Goal: Information Seeking & Learning: Check status

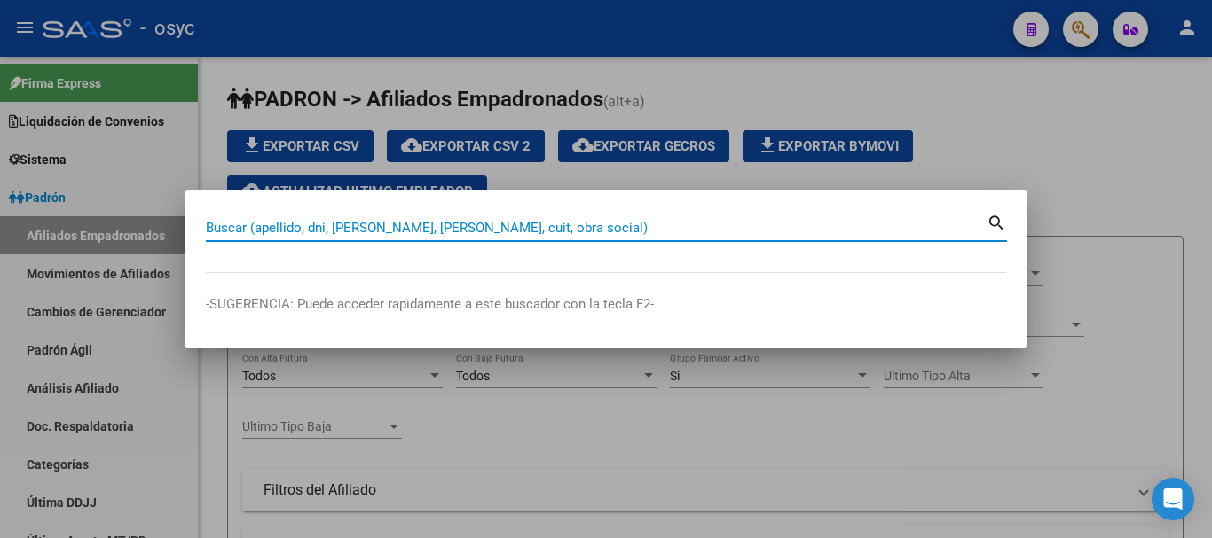
paste input "29090916"
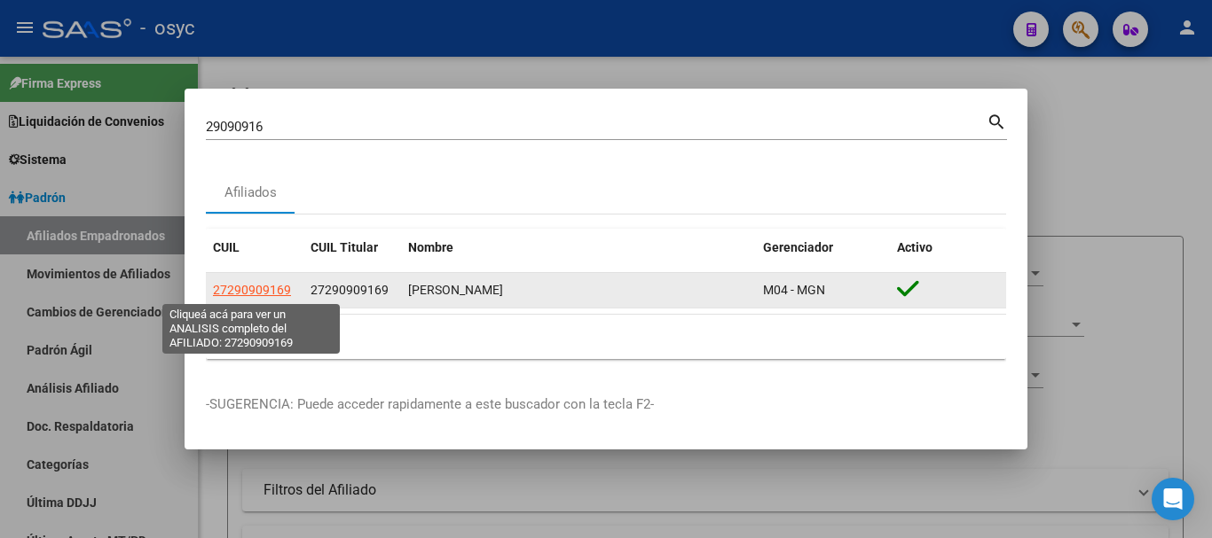
click at [275, 287] on span "27290909169" at bounding box center [252, 290] width 78 height 14
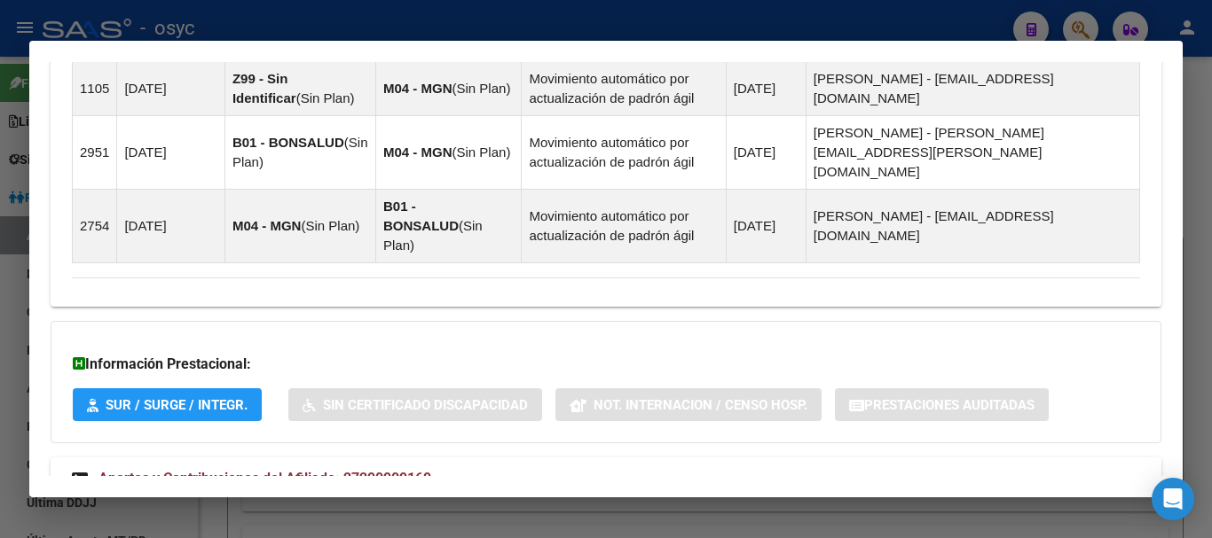
scroll to position [1293, 0]
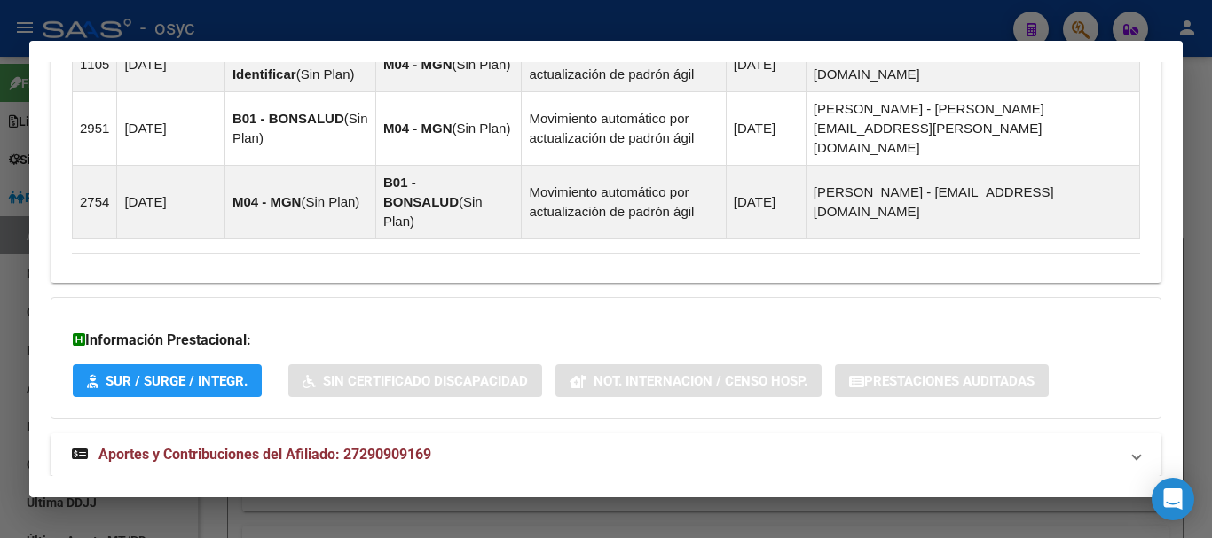
click at [456, 444] on mat-panel-title "Aportes y Contribuciones del Afiliado: 27290909169" at bounding box center [595, 454] width 1047 height 21
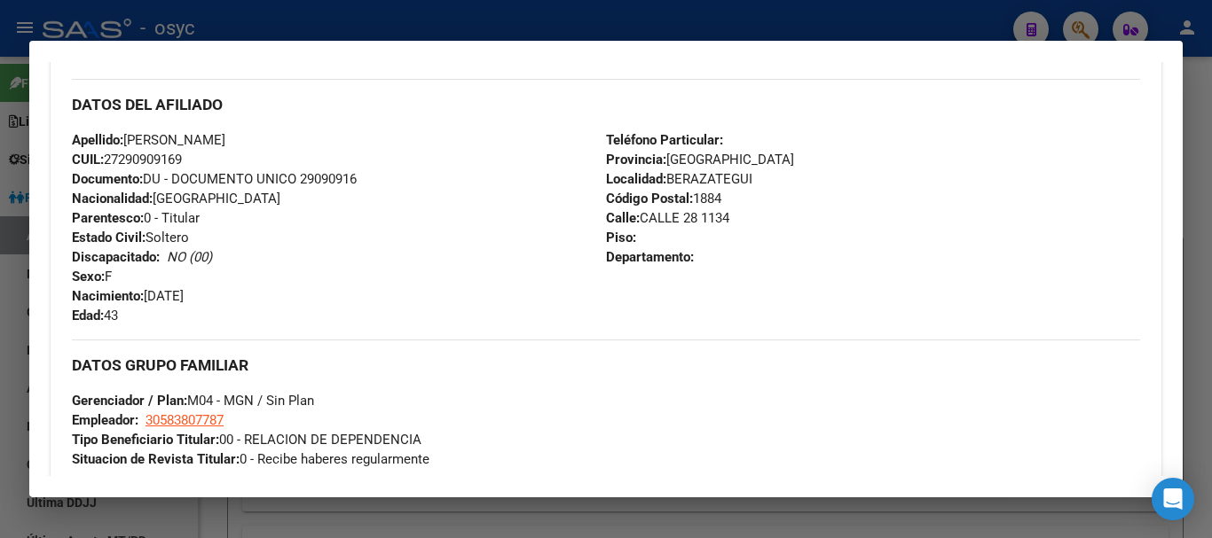
scroll to position [463, 0]
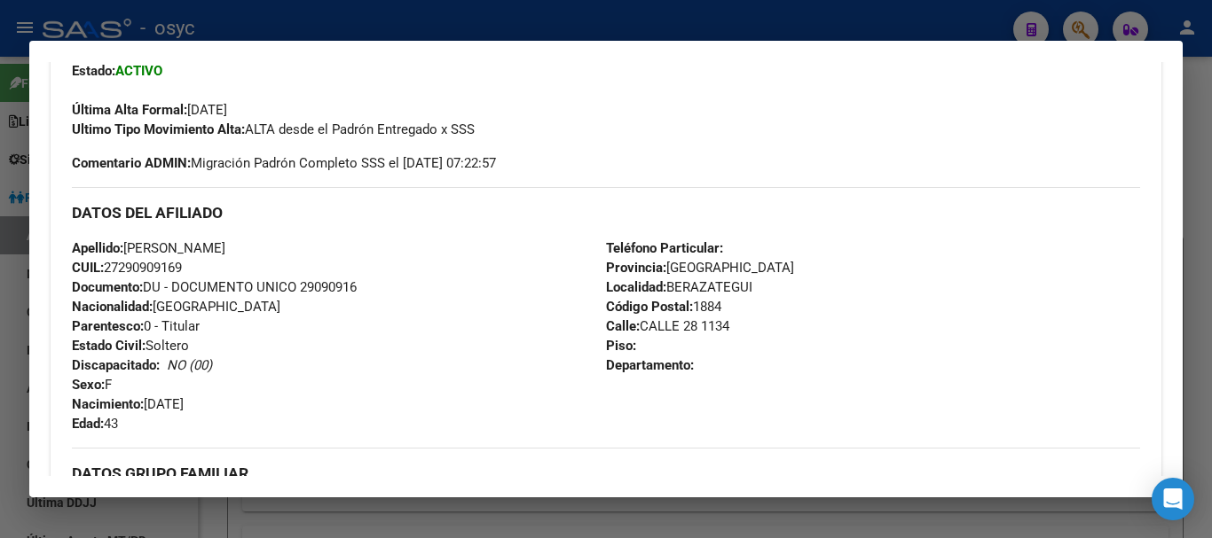
click at [220, 284] on span "Documento: DU - DOCUMENTO UNICO 29090916" at bounding box center [214, 287] width 285 height 16
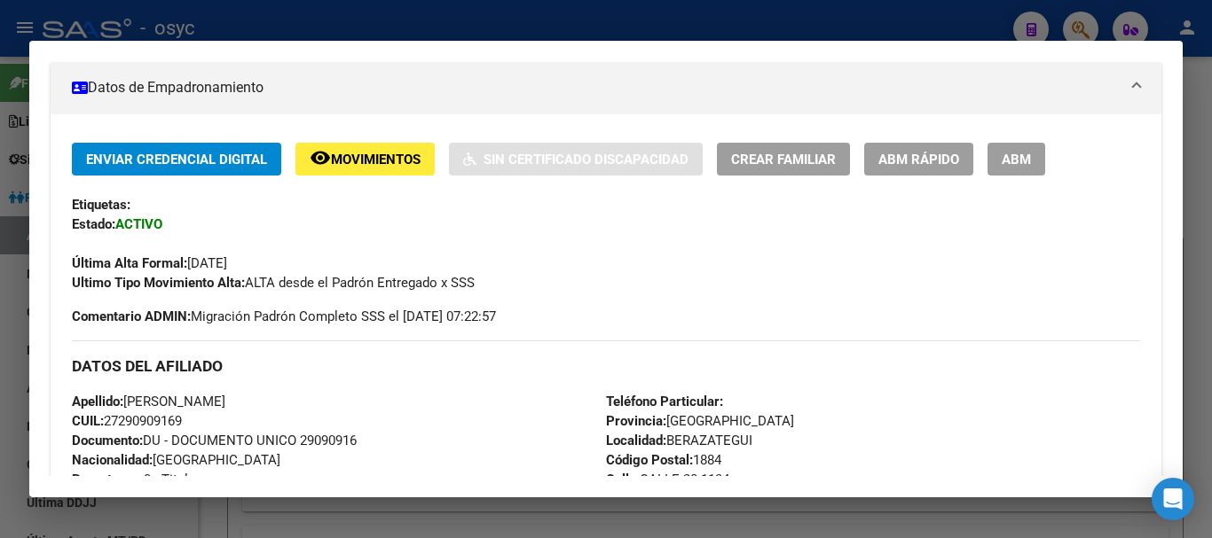
scroll to position [20, 0]
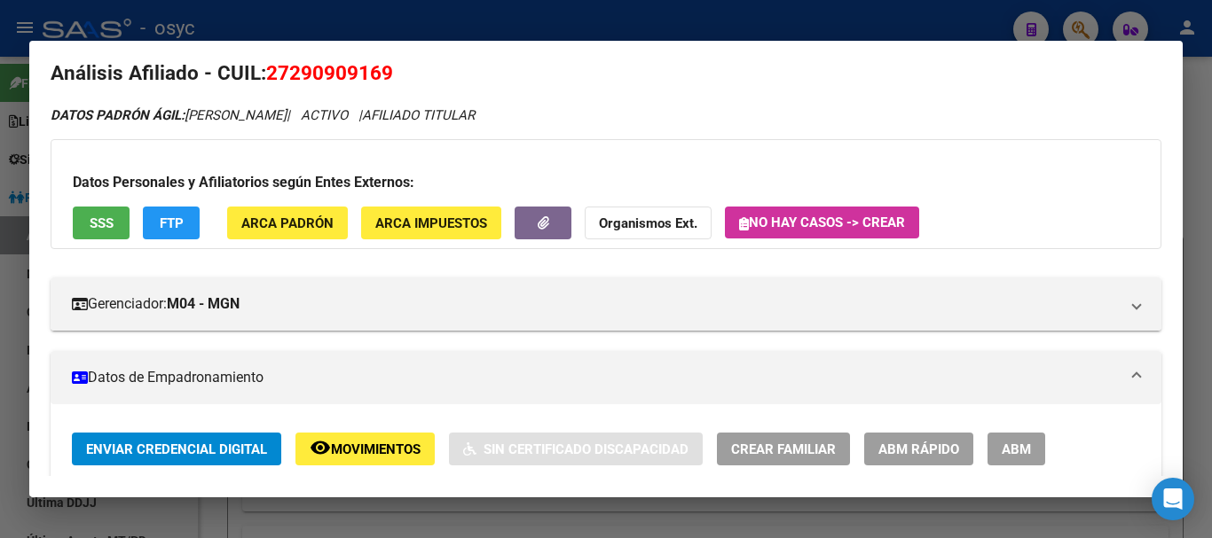
click at [326, 8] on div at bounding box center [606, 269] width 1212 height 538
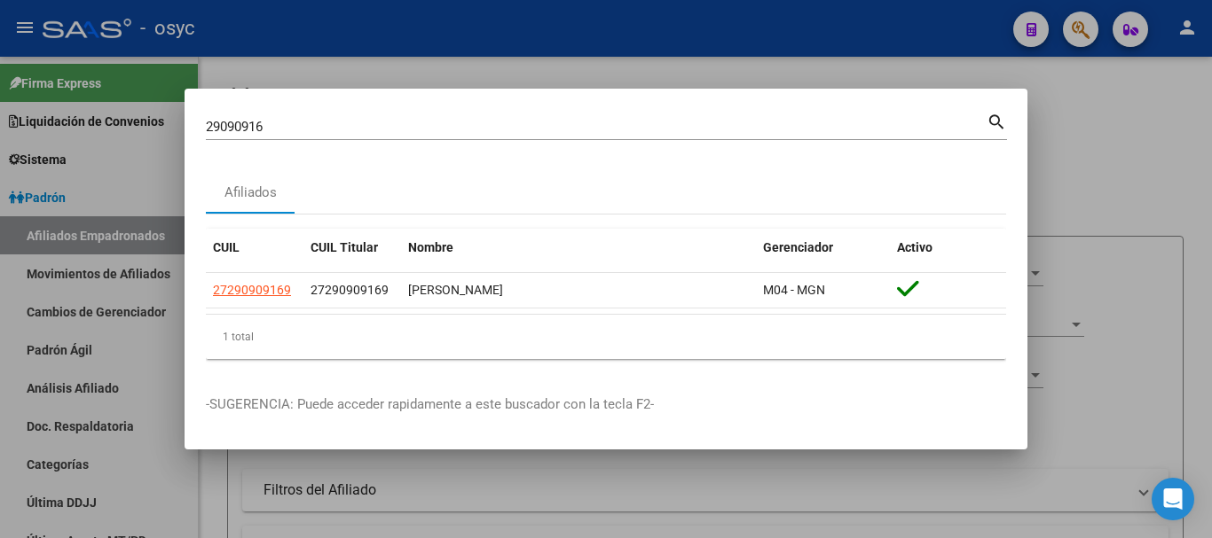
click at [298, 138] on div "29090916 Buscar (apellido, dni, [PERSON_NAME], [PERSON_NAME], cuit, obra social)" at bounding box center [596, 127] width 781 height 27
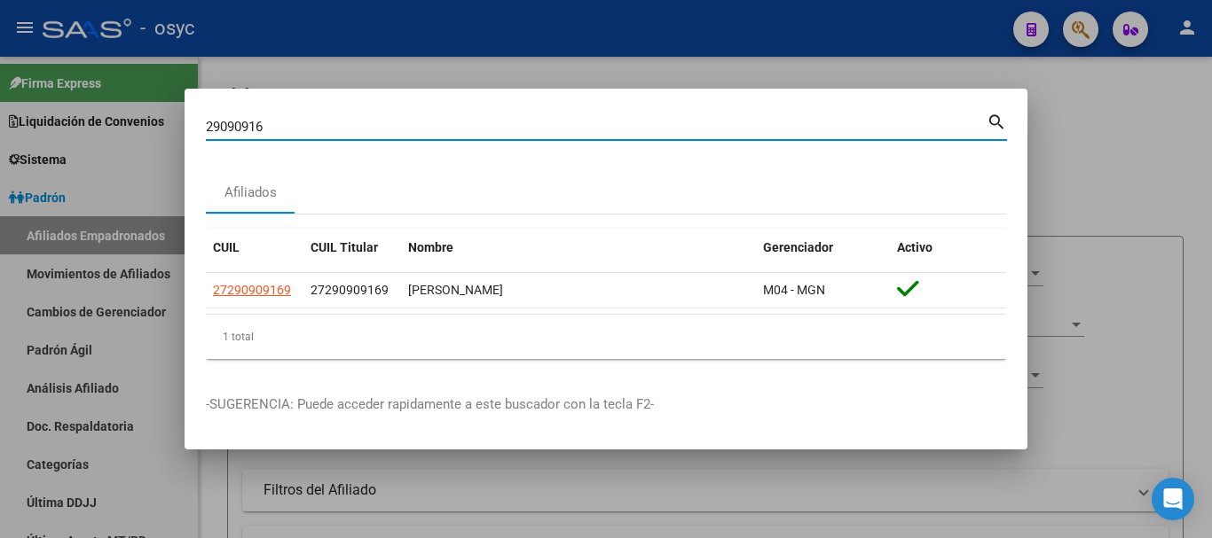
click at [298, 137] on div "29090916 Buscar (apellido, dni, [PERSON_NAME], [PERSON_NAME], cuit, obra social)" at bounding box center [596, 127] width 781 height 27
click at [298, 123] on input "29090916" at bounding box center [596, 127] width 781 height 16
paste input "30480372"
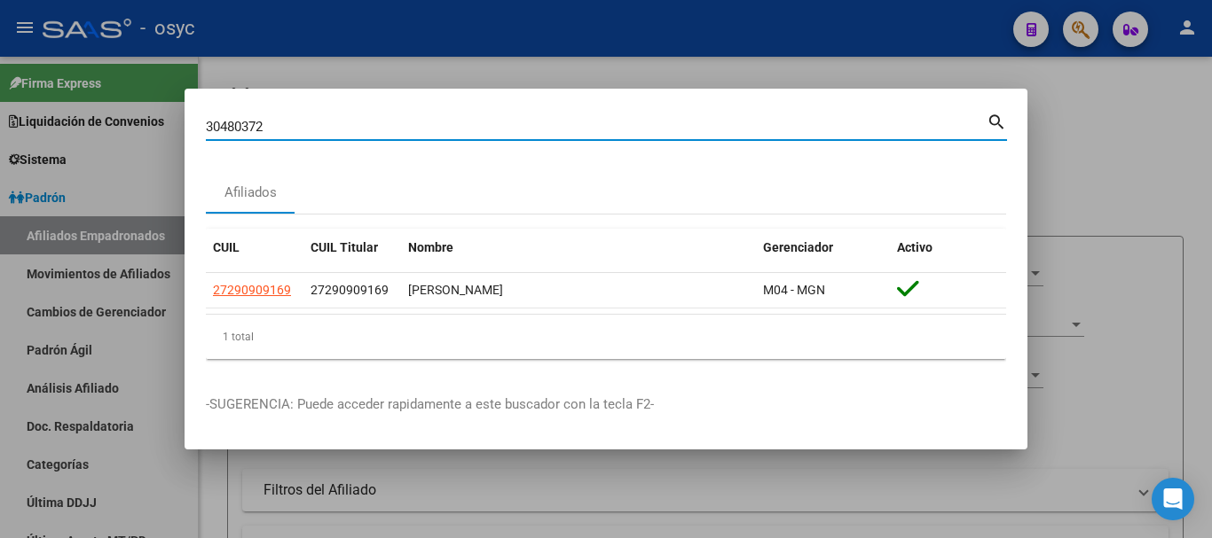
type input "30480372"
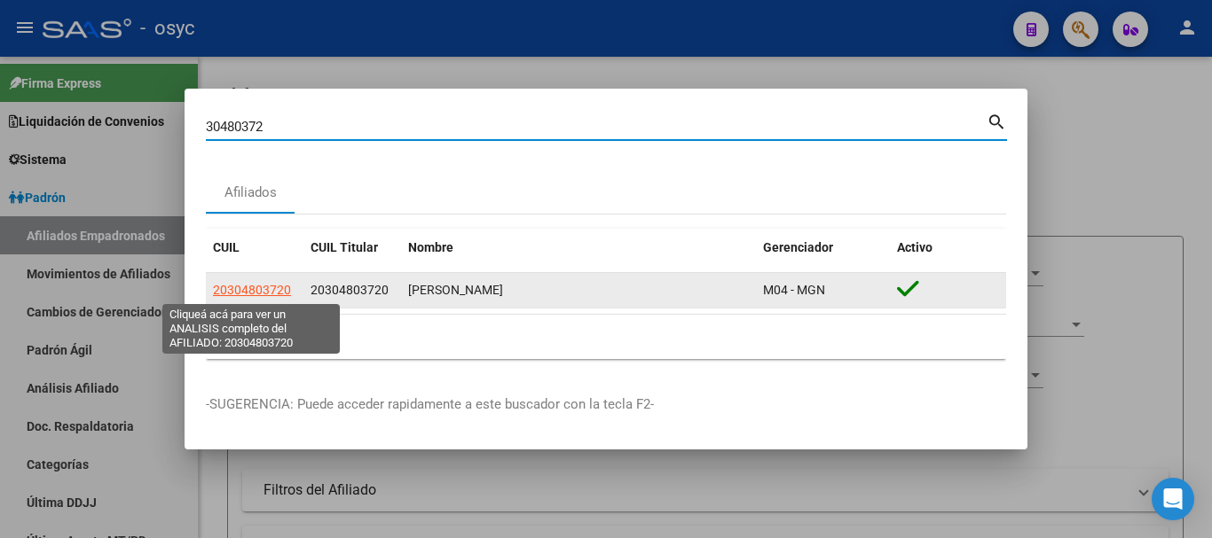
click at [241, 283] on span "20304803720" at bounding box center [252, 290] width 78 height 14
type textarea "20304803720"
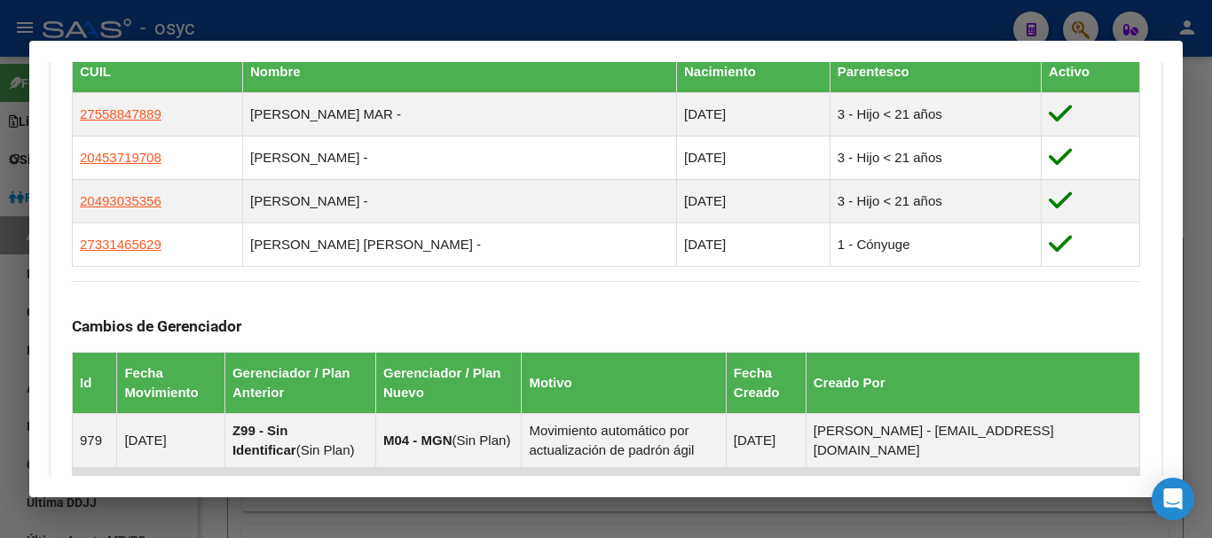
scroll to position [1380, 0]
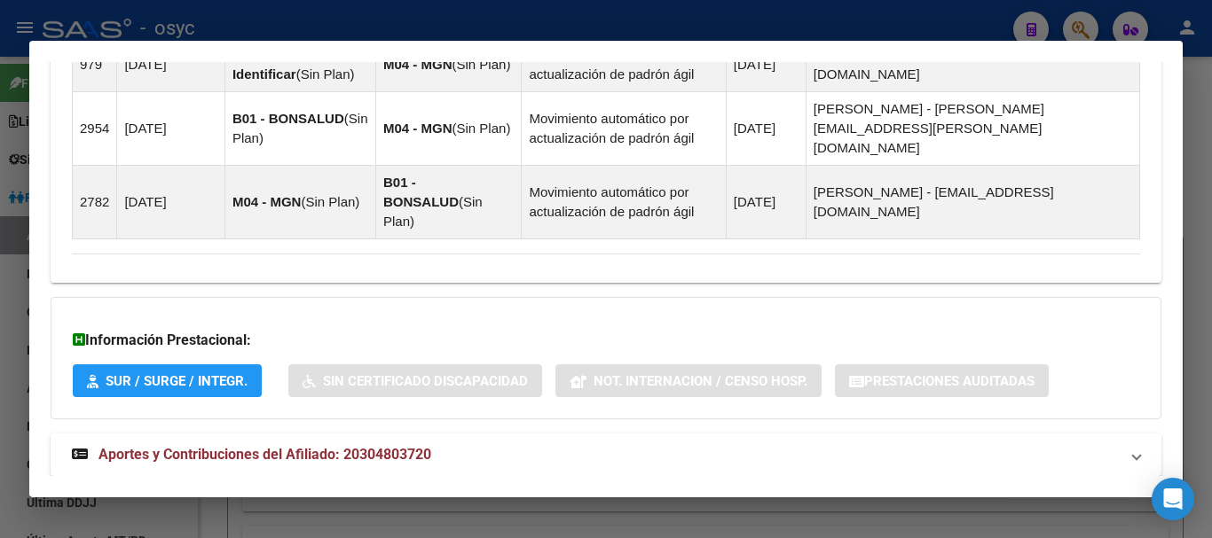
click at [380, 434] on mat-expansion-panel-header "Aportes y Contribuciones del Afiliado: 20304803720" at bounding box center [606, 455] width 1111 height 43
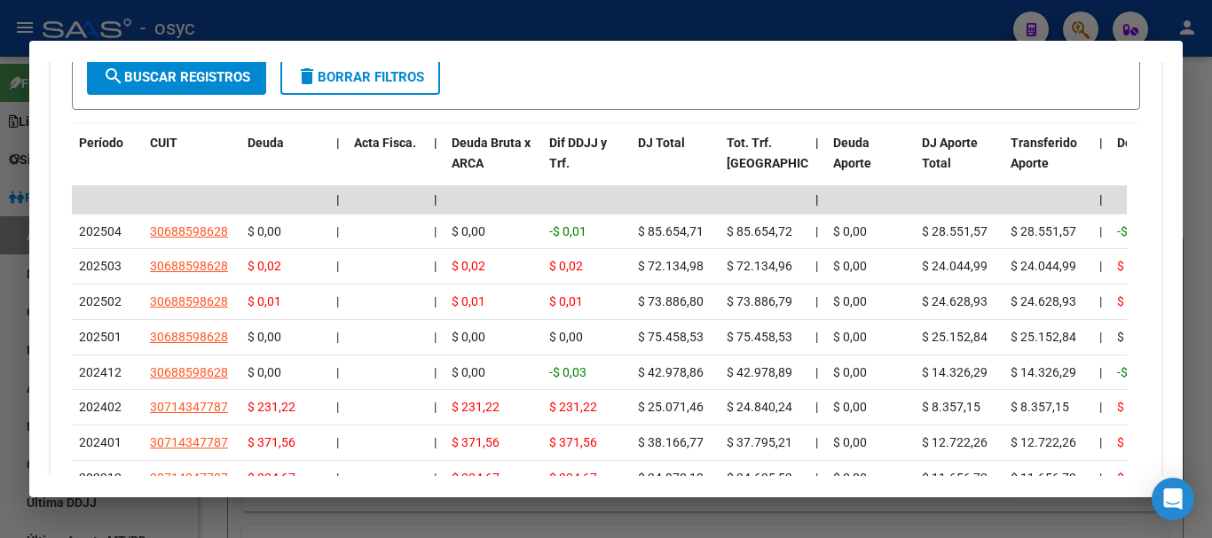
scroll to position [2061, 0]
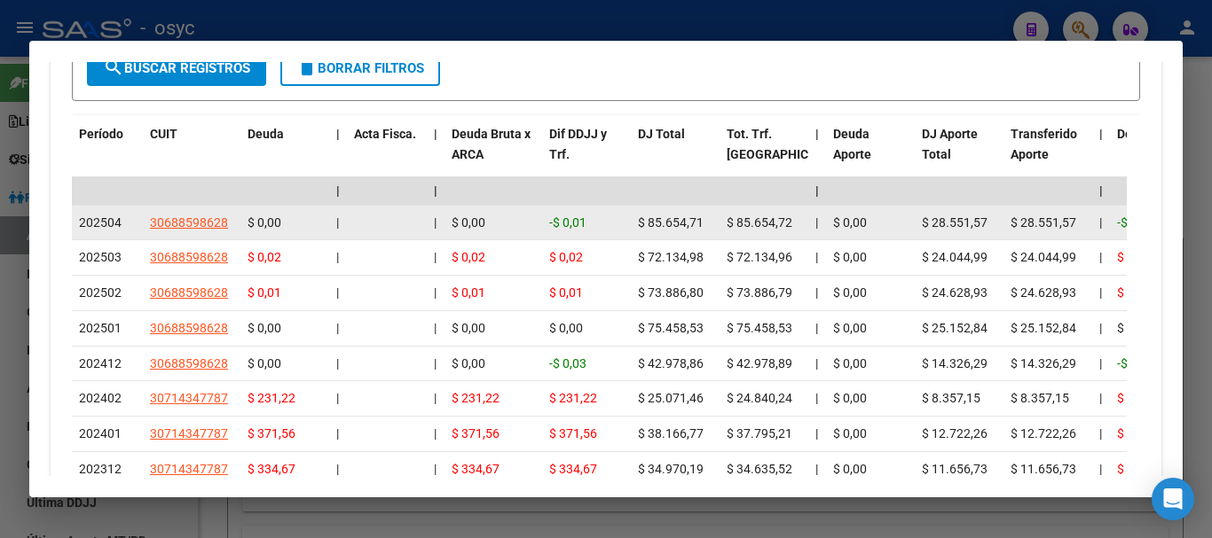
drag, startPoint x: 67, startPoint y: 185, endPoint x: 126, endPoint y: 189, distance: 59.5
click at [126, 189] on div "cloud_download Exportar CSV Devengado RG DDJJ ARCA Transferencias ARCA ARCA Rel…" at bounding box center [606, 238] width 1111 height 798
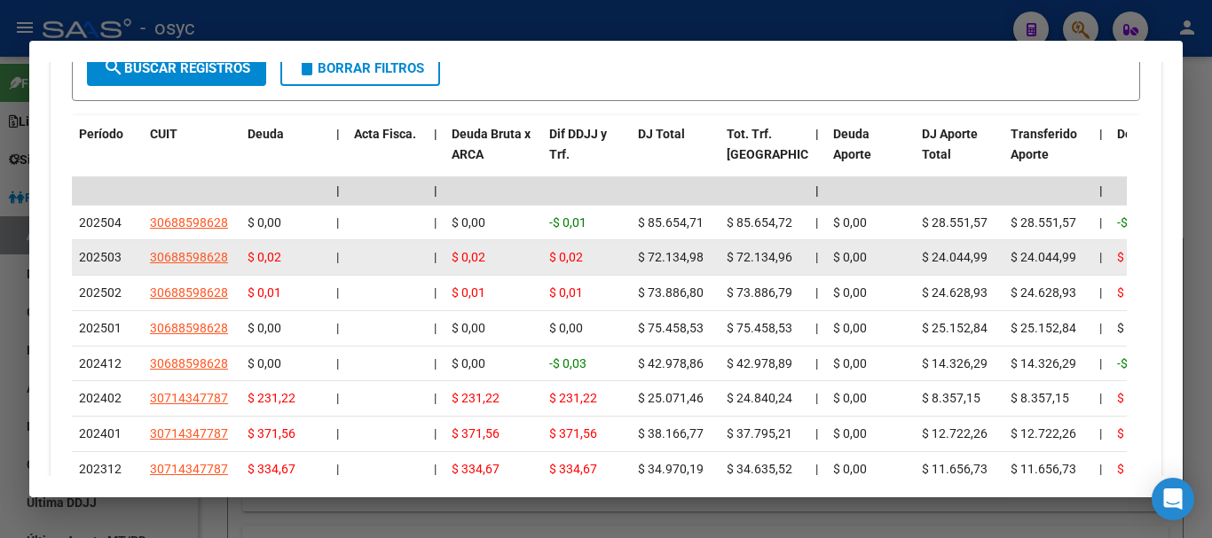
click at [381, 248] on div at bounding box center [387, 258] width 66 height 20
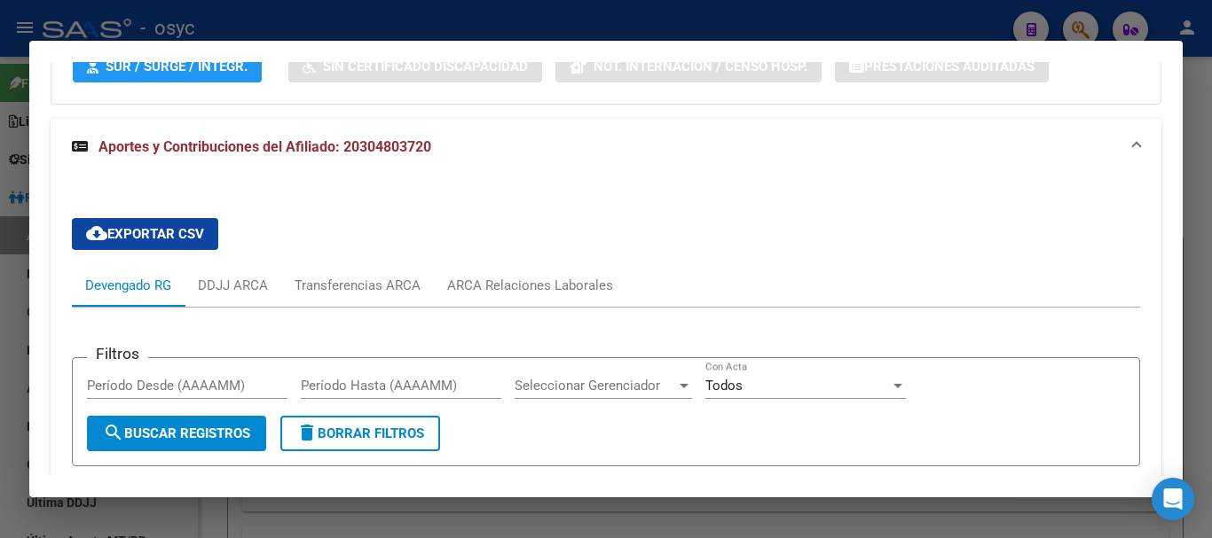
scroll to position [1686, 0]
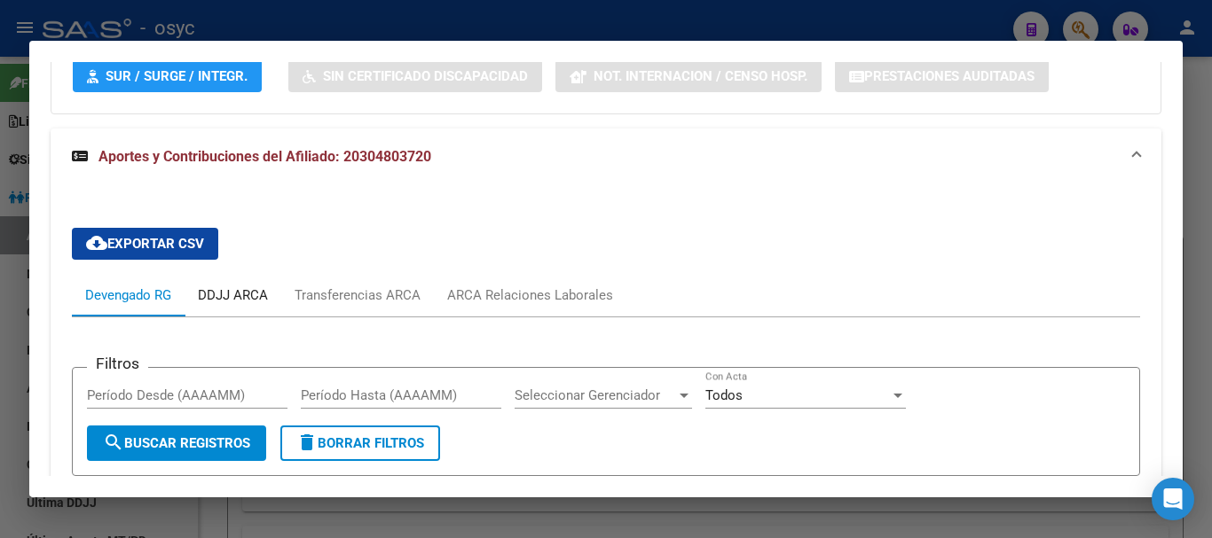
click at [232, 286] on div "DDJJ ARCA" at bounding box center [233, 296] width 70 height 20
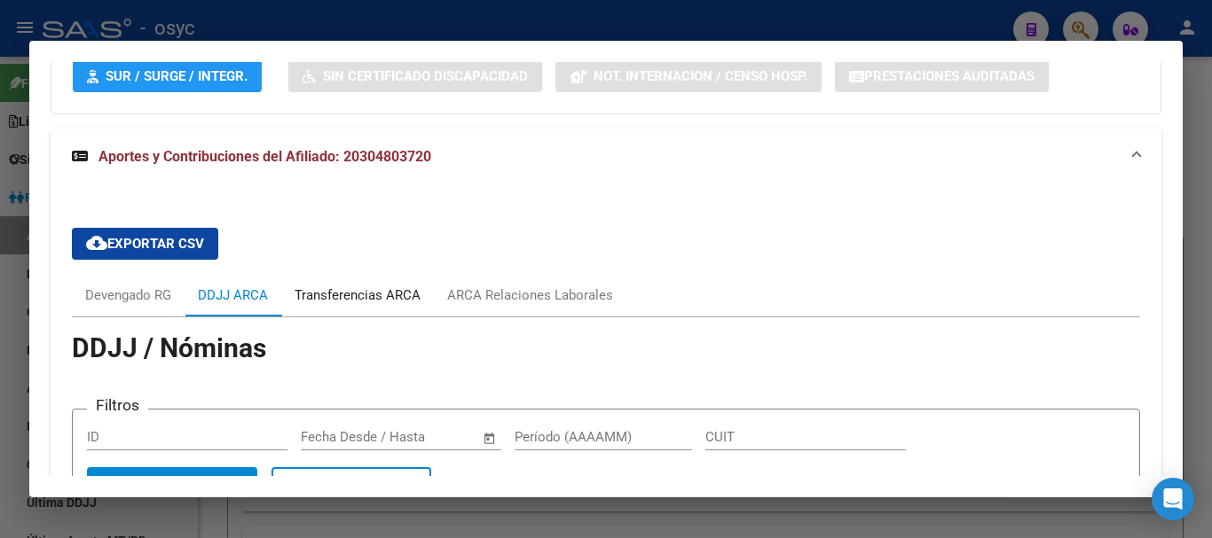
click at [363, 286] on div "Transferencias ARCA" at bounding box center [358, 296] width 126 height 20
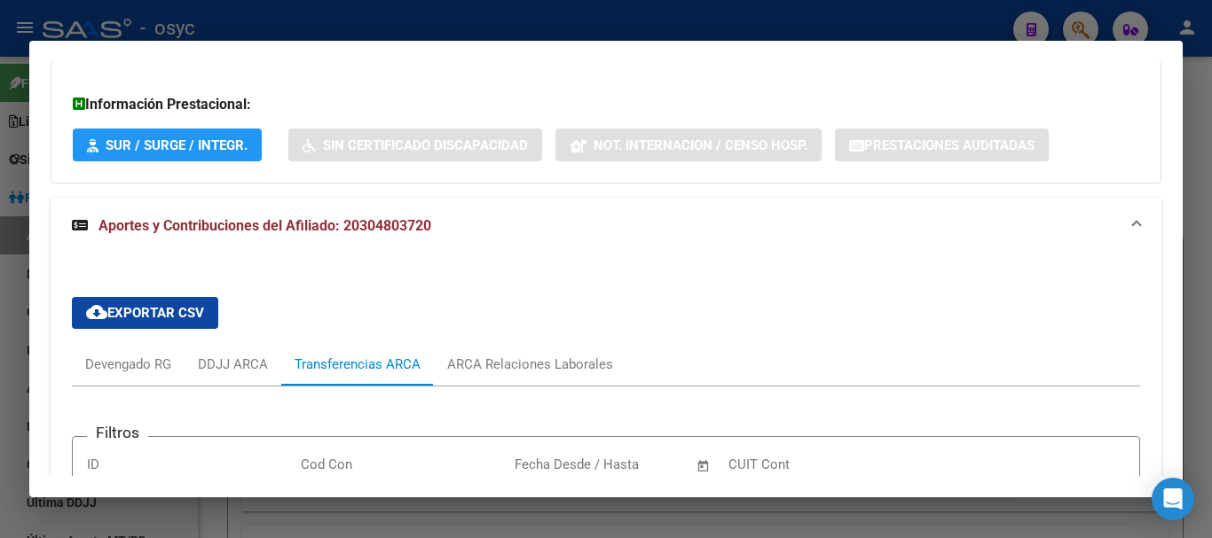
scroll to position [1597, 0]
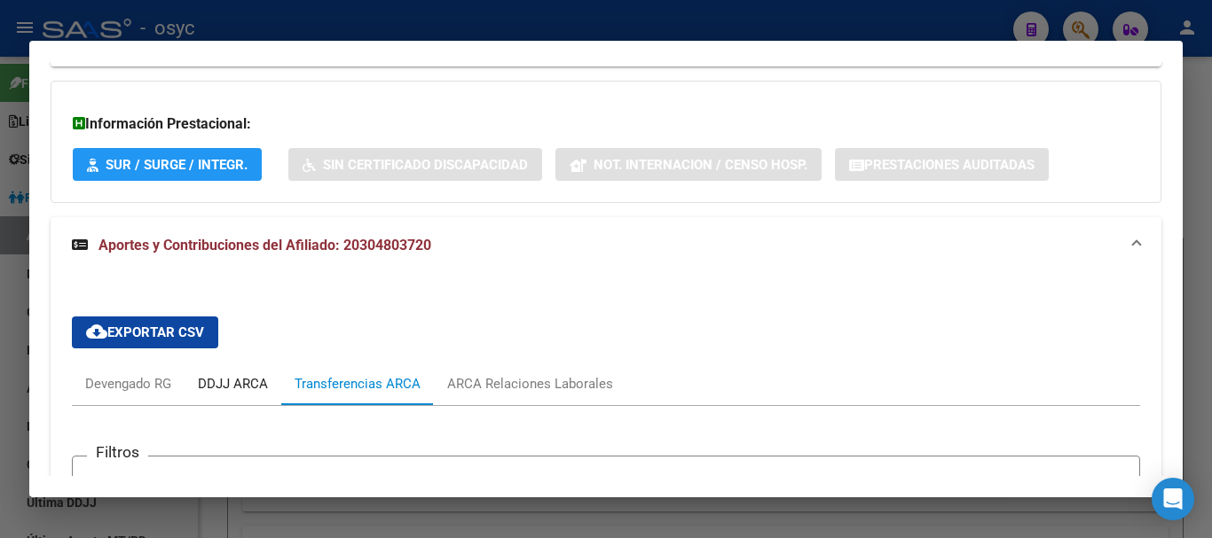
click at [203, 374] on div "DDJJ ARCA" at bounding box center [233, 384] width 70 height 20
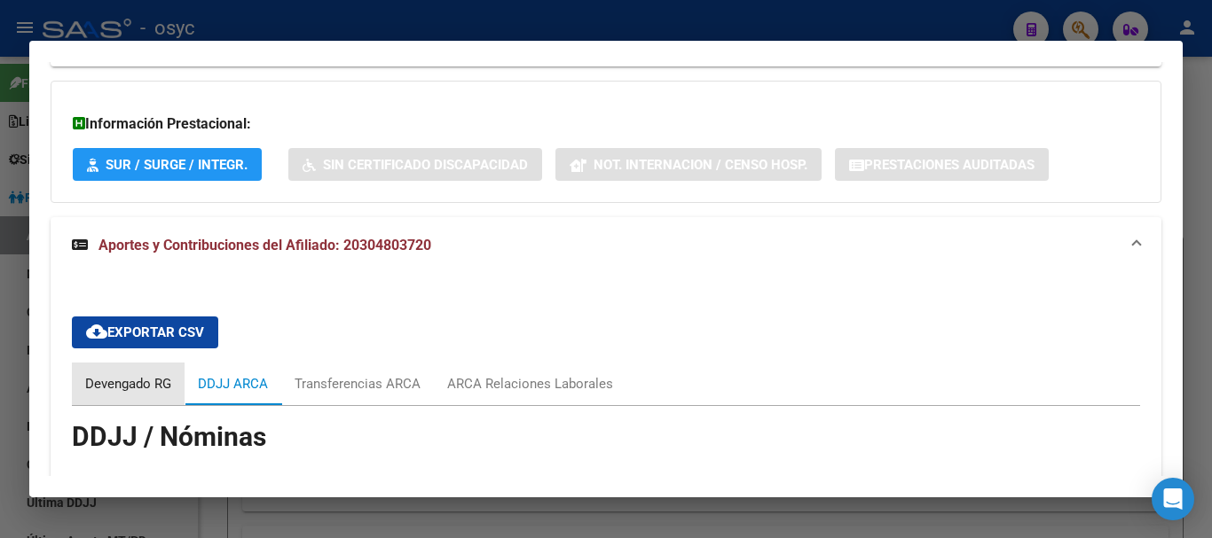
click at [124, 363] on div "Devengado RG" at bounding box center [128, 384] width 113 height 43
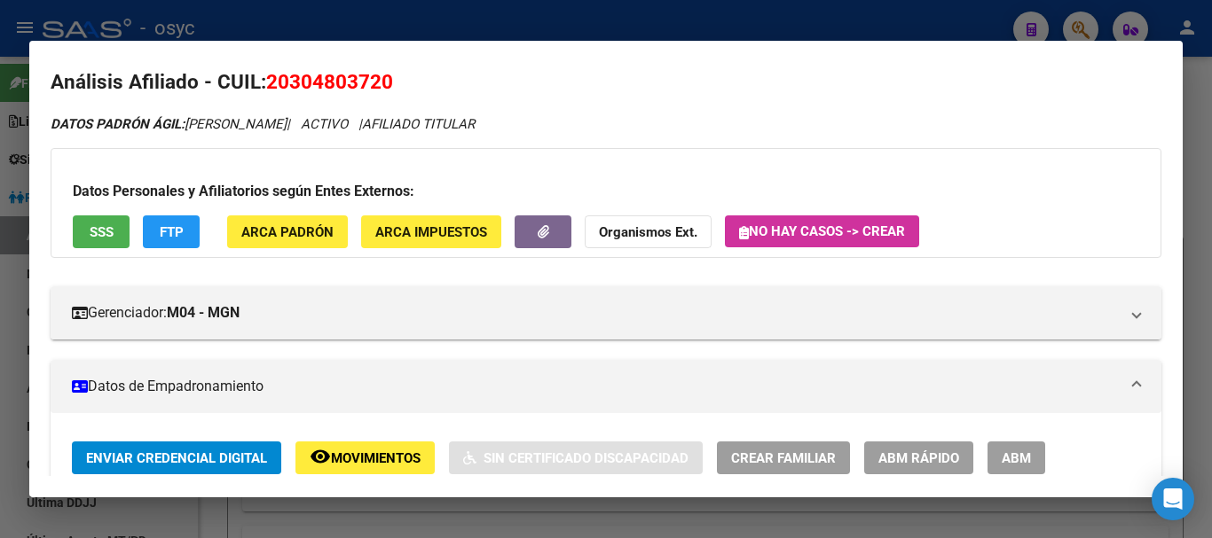
scroll to position [0, 0]
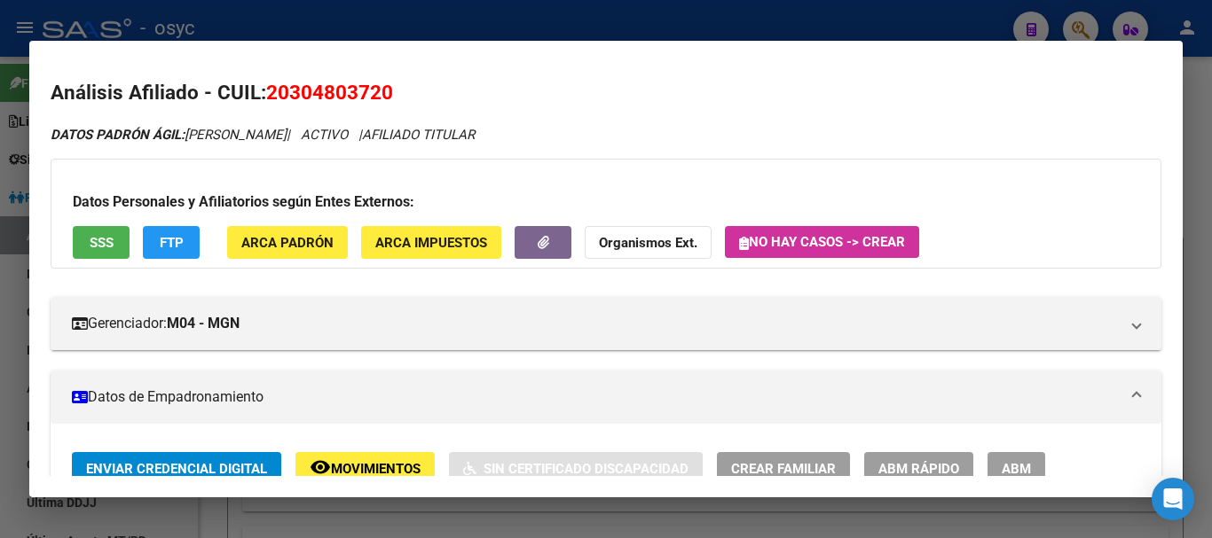
click at [373, 24] on div at bounding box center [606, 269] width 1212 height 538
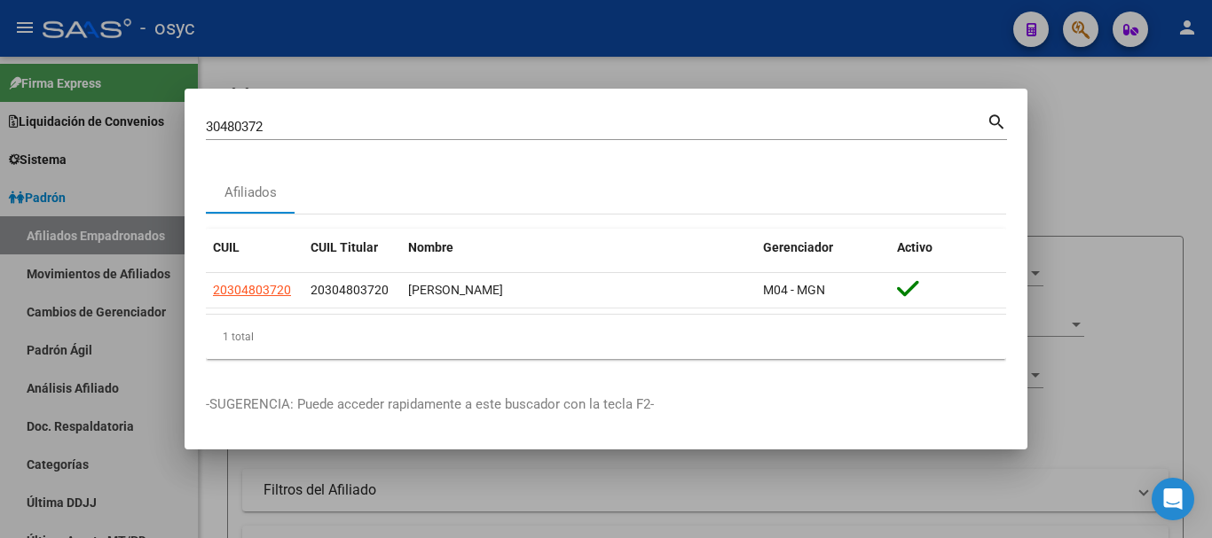
click at [236, 127] on input "30480372" at bounding box center [596, 127] width 781 height 16
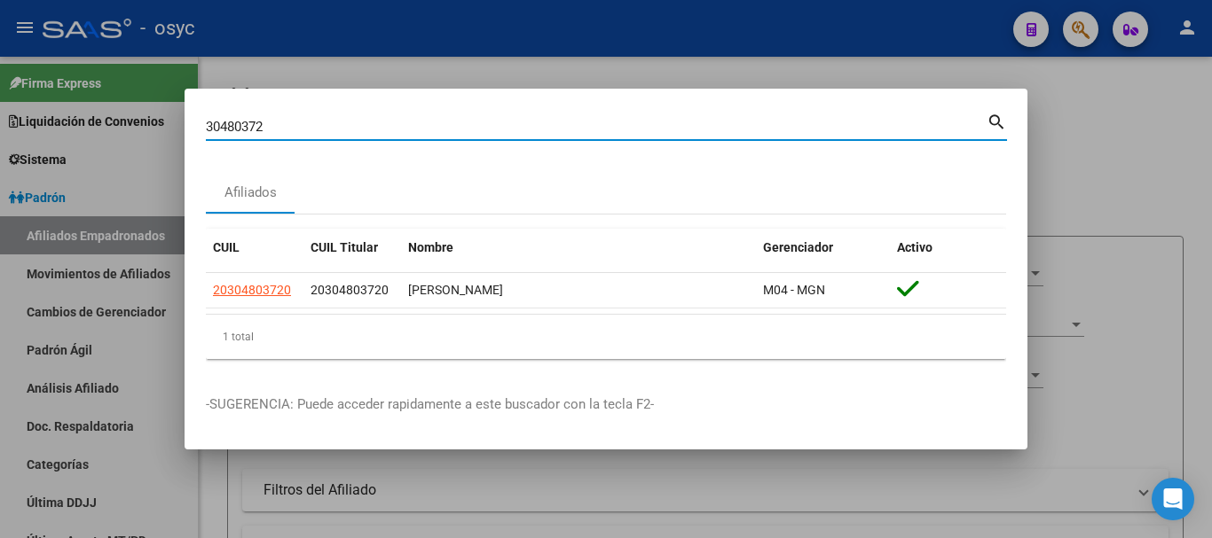
click at [236, 127] on input "30480372" at bounding box center [596, 127] width 781 height 16
type input "42362916"
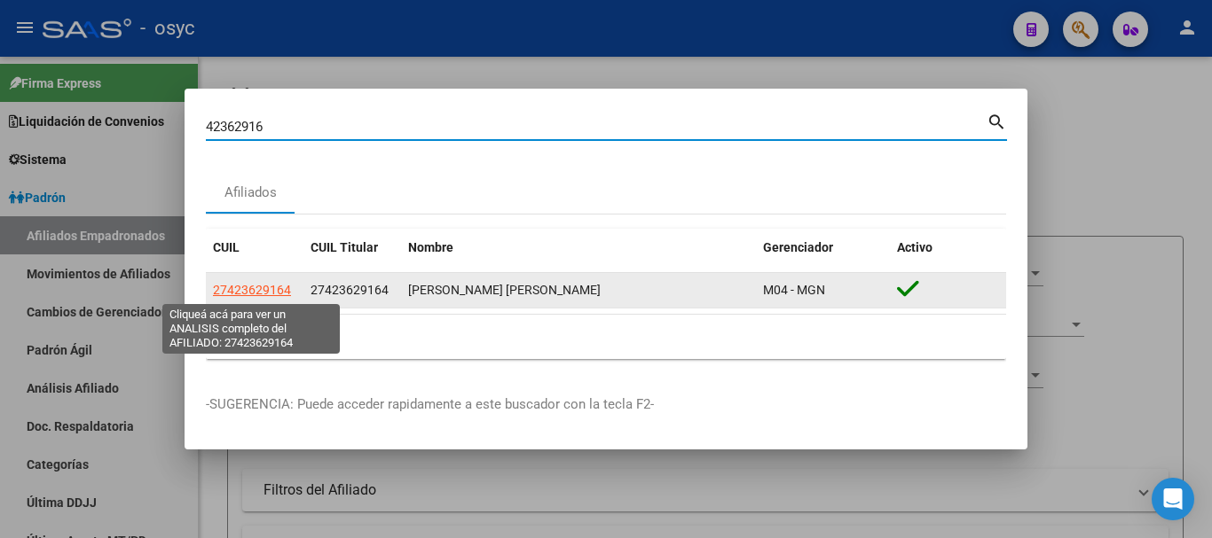
click at [240, 290] on span "27423629164" at bounding box center [252, 290] width 78 height 14
type textarea "27423629164"
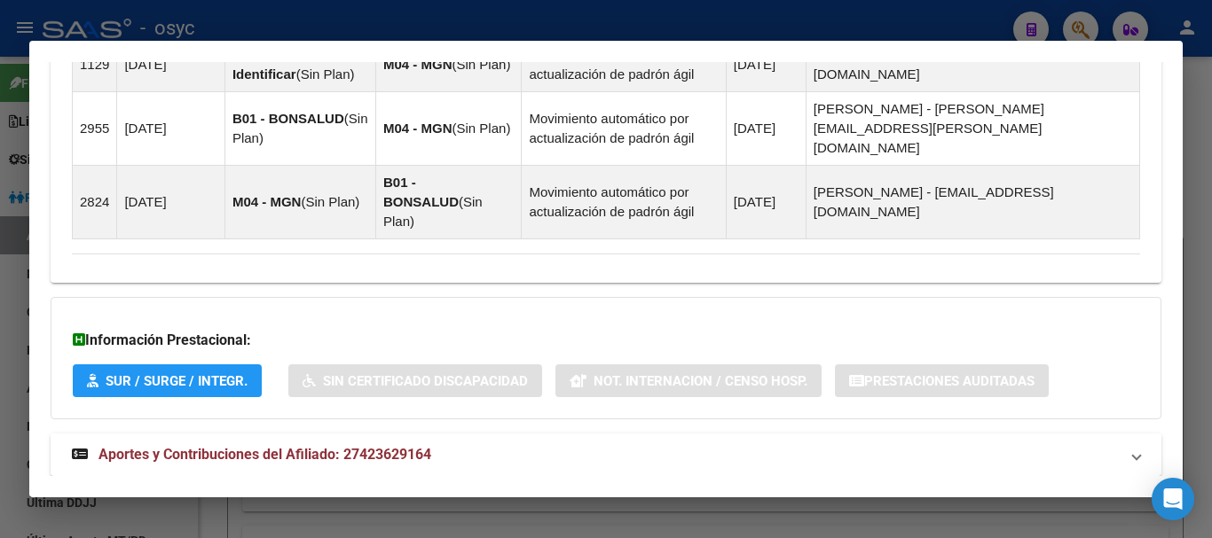
click at [384, 446] on span "Aportes y Contribuciones del Afiliado: 27423629164" at bounding box center [264, 454] width 333 height 17
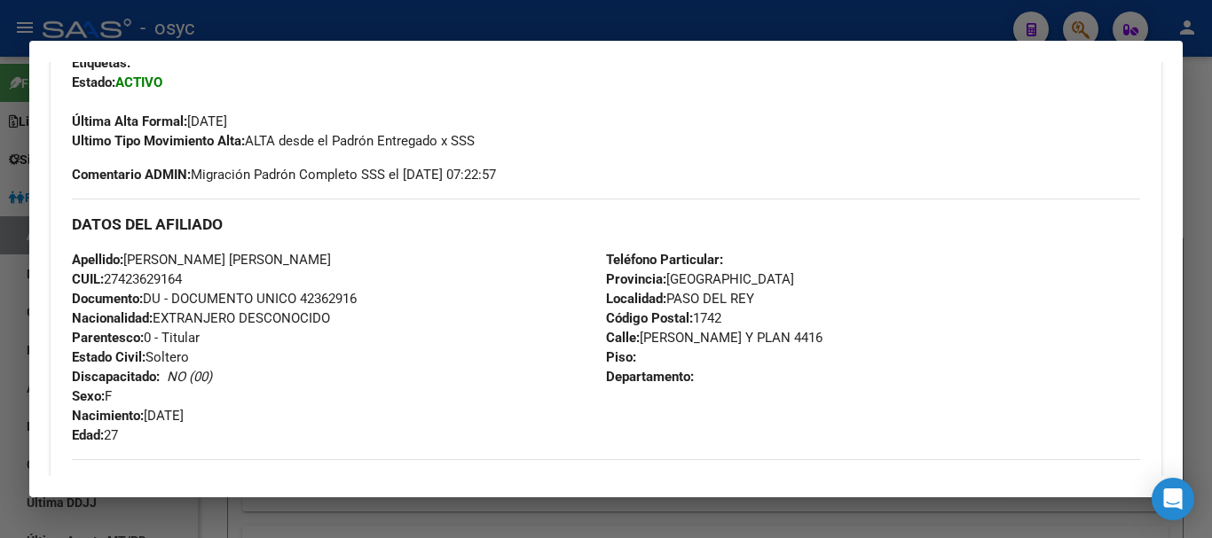
scroll to position [206, 0]
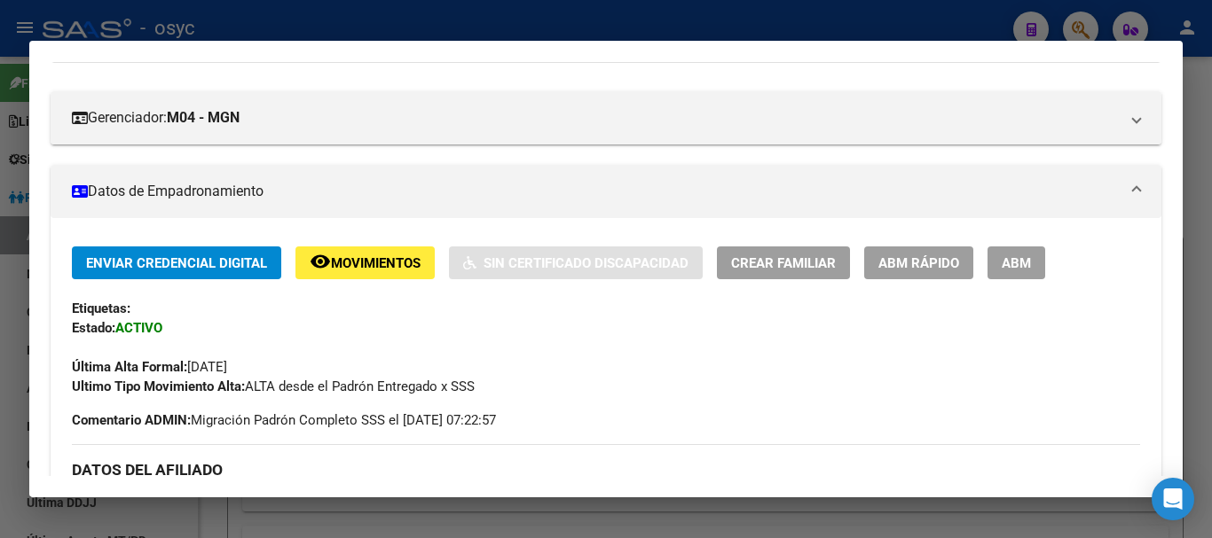
drag, startPoint x: 349, startPoint y: 27, endPoint x: 352, endPoint y: 64, distance: 37.4
click at [349, 26] on div at bounding box center [606, 269] width 1212 height 538
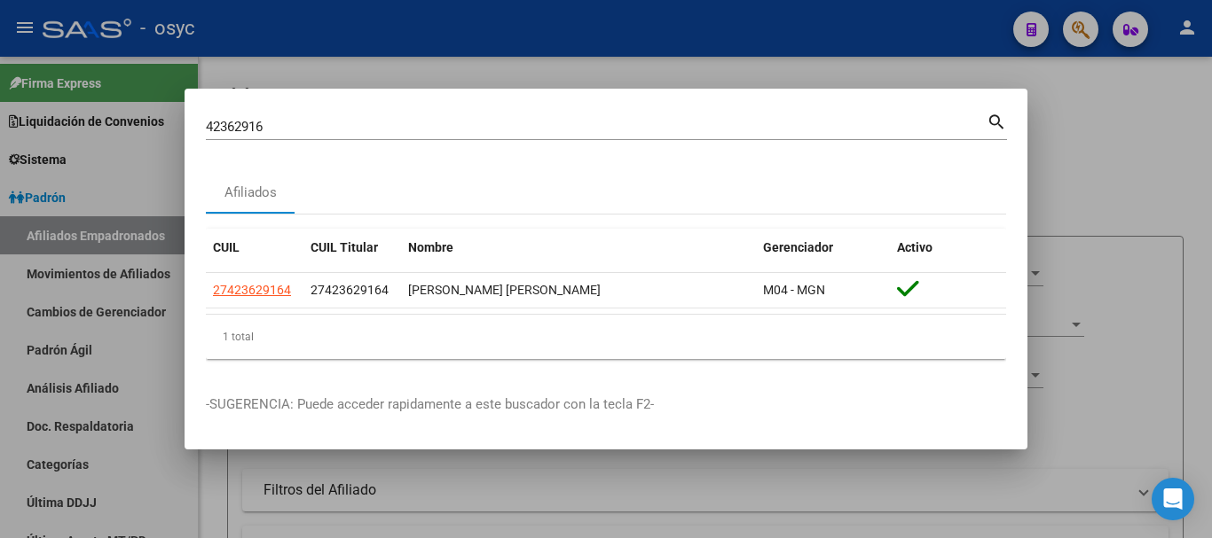
click at [341, 134] on input "42362916" at bounding box center [596, 127] width 781 height 16
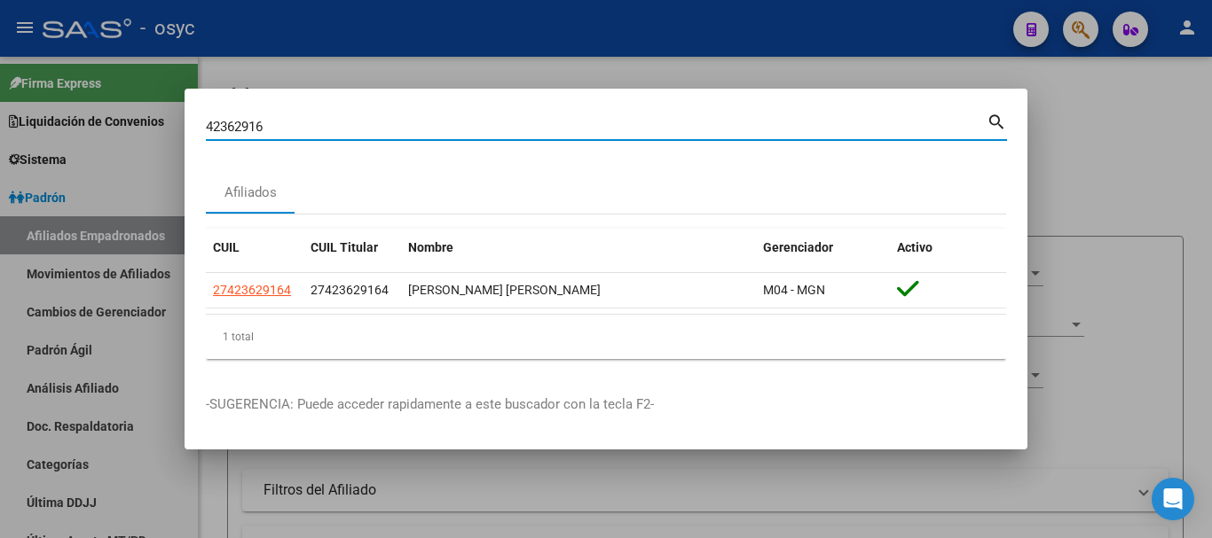
click at [341, 134] on input "42362916" at bounding box center [596, 127] width 781 height 16
type input "2"
type input "95068478"
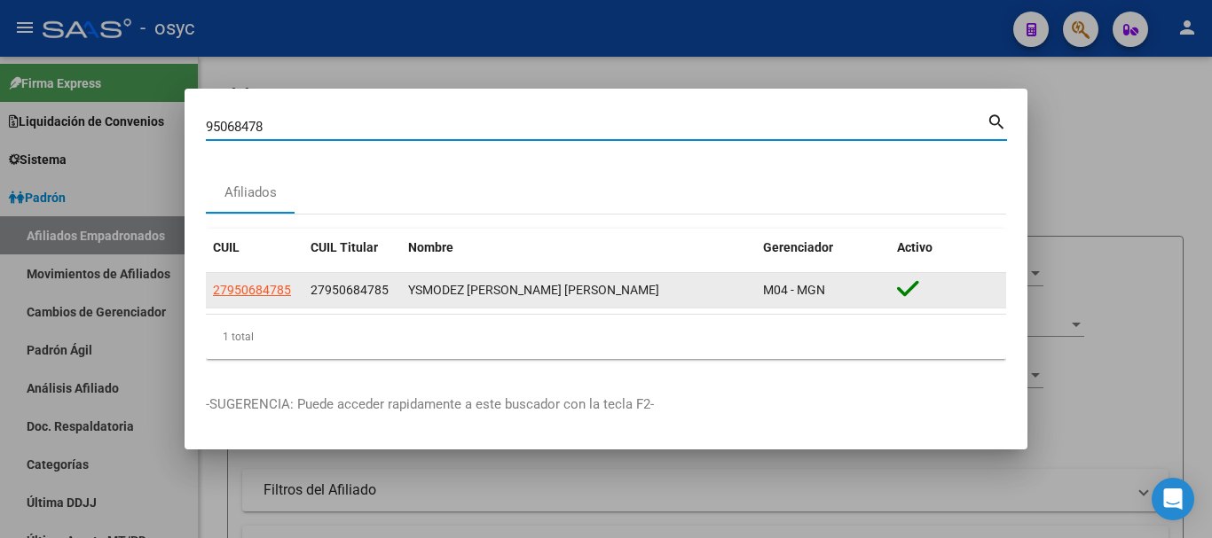
drag, startPoint x: 288, startPoint y: 298, endPoint x: 255, endPoint y: 284, distance: 35.8
click at [287, 296] on app-link-go-to "27950684785" at bounding box center [252, 290] width 78 height 20
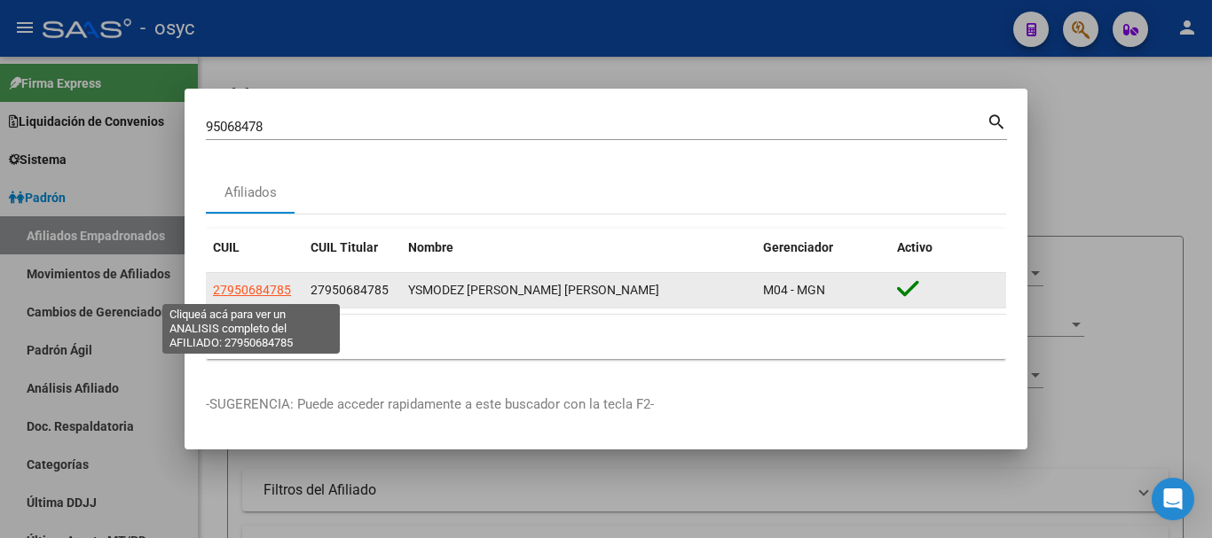
click at [255, 284] on span "27950684785" at bounding box center [252, 290] width 78 height 14
type textarea "27950684785"
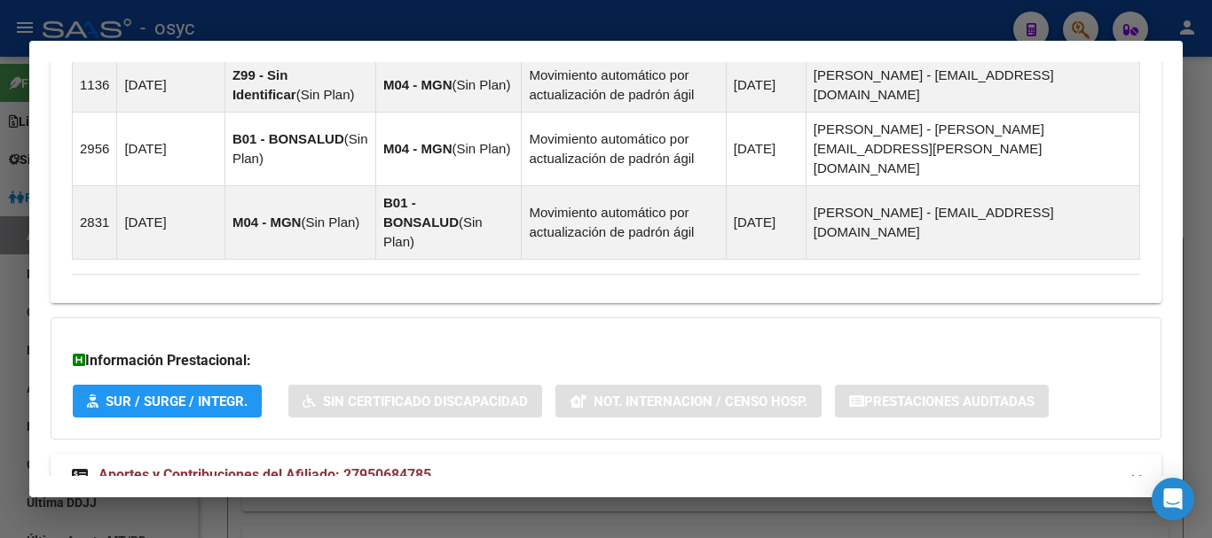
scroll to position [1191, 0]
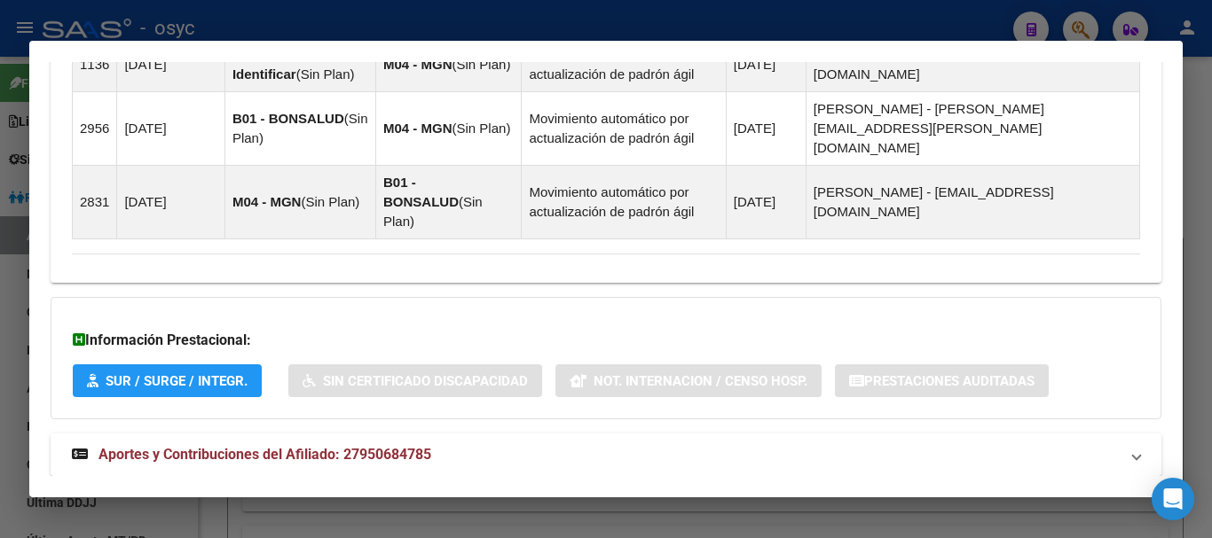
click at [345, 434] on mat-expansion-panel-header "Aportes y Contribuciones del Afiliado: 27950684785" at bounding box center [606, 455] width 1111 height 43
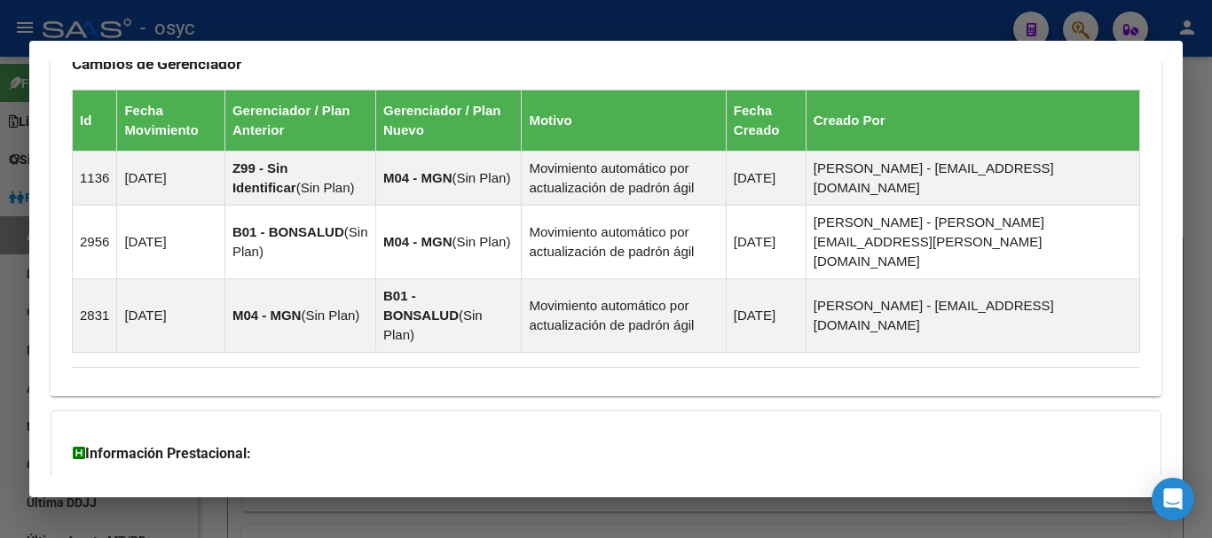
scroll to position [866, 0]
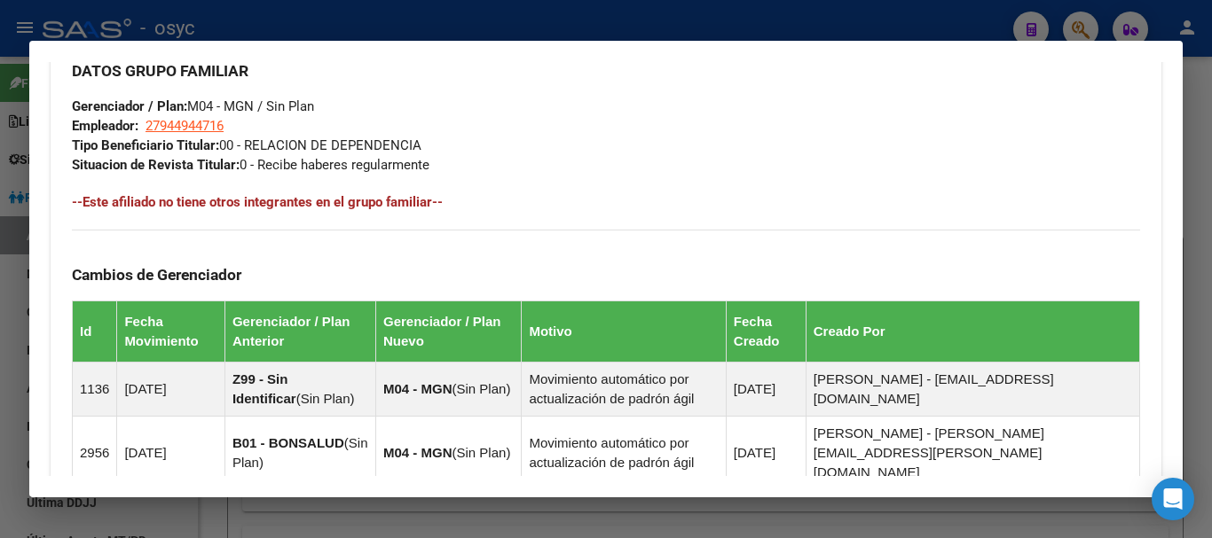
drag, startPoint x: 352, startPoint y: 44, endPoint x: 356, endPoint y: 29, distance: 15.5
click at [353, 41] on mat-dialog-container "Análisis Afiliado - CUIL: 27950684785 DATOS PADRÓN ÁGIL: YSMODEZ [PERSON_NAME] …" at bounding box center [605, 270] width 1153 height 458
click at [357, 26] on div at bounding box center [606, 269] width 1212 height 538
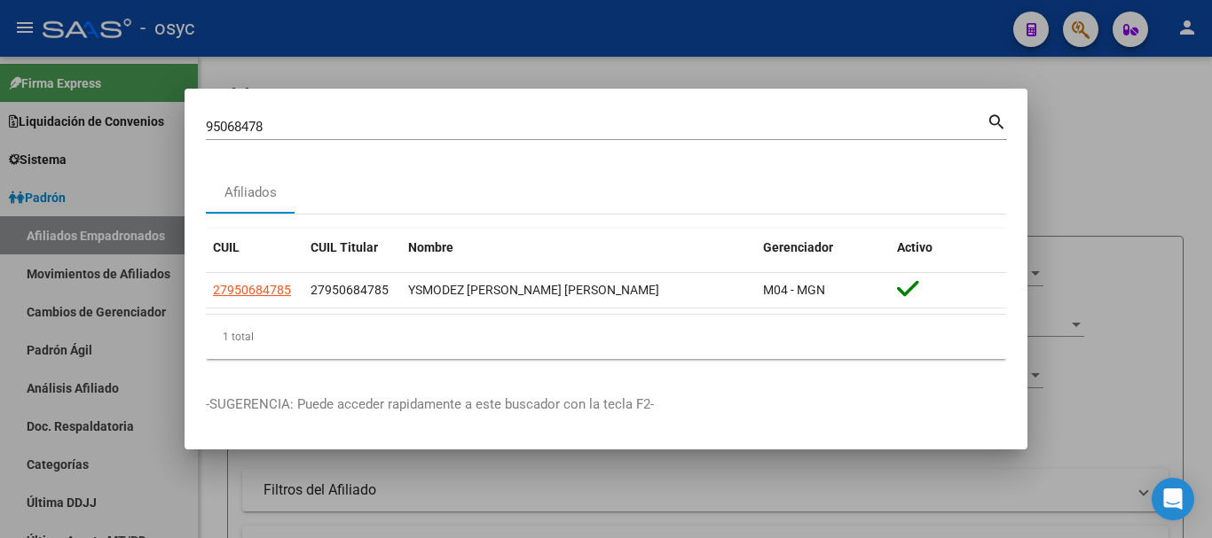
click at [268, 117] on div "95068478 Buscar (apellido, dni, [PERSON_NAME], [PERSON_NAME], cuit, obra social)" at bounding box center [596, 127] width 781 height 27
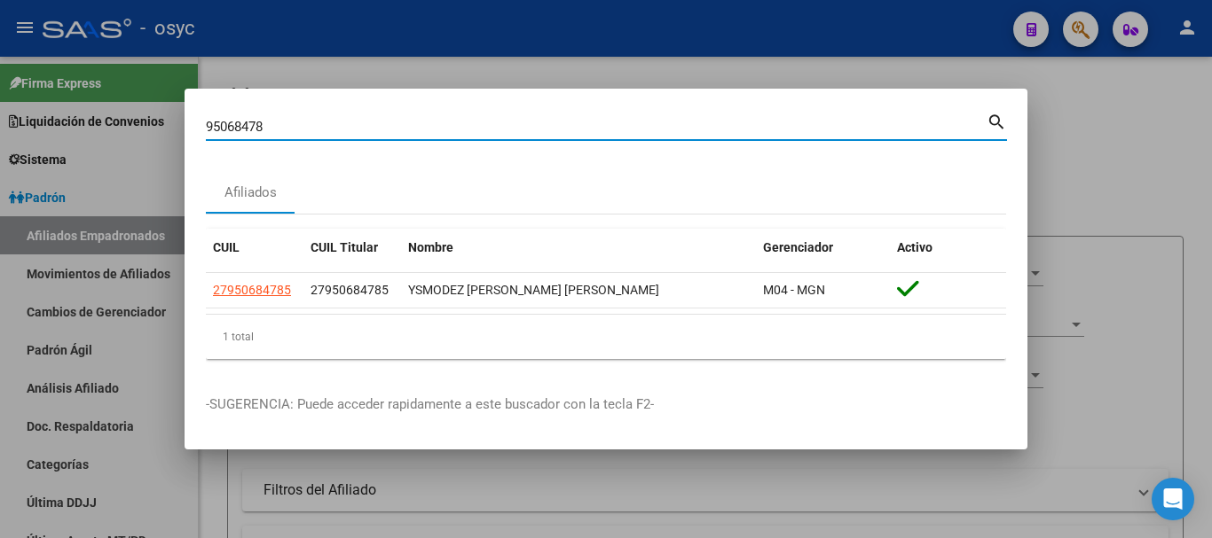
click at [271, 134] on input "95068478" at bounding box center [596, 127] width 781 height 16
click at [269, 134] on input "95068478" at bounding box center [596, 127] width 781 height 16
type input "40187458"
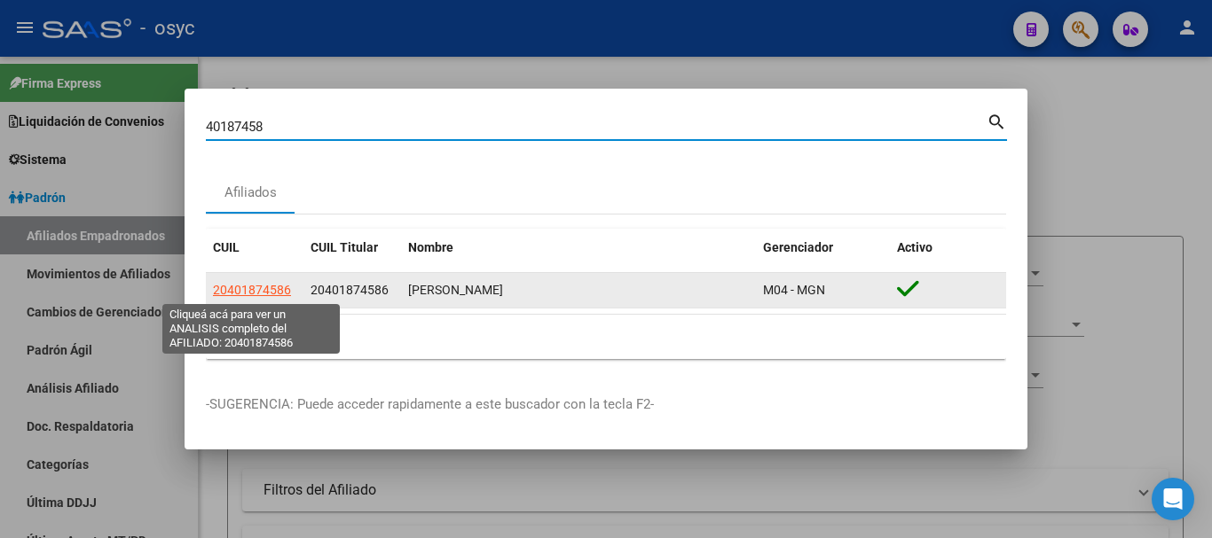
click at [258, 296] on span "20401874586" at bounding box center [252, 290] width 78 height 14
type textarea "20401874586"
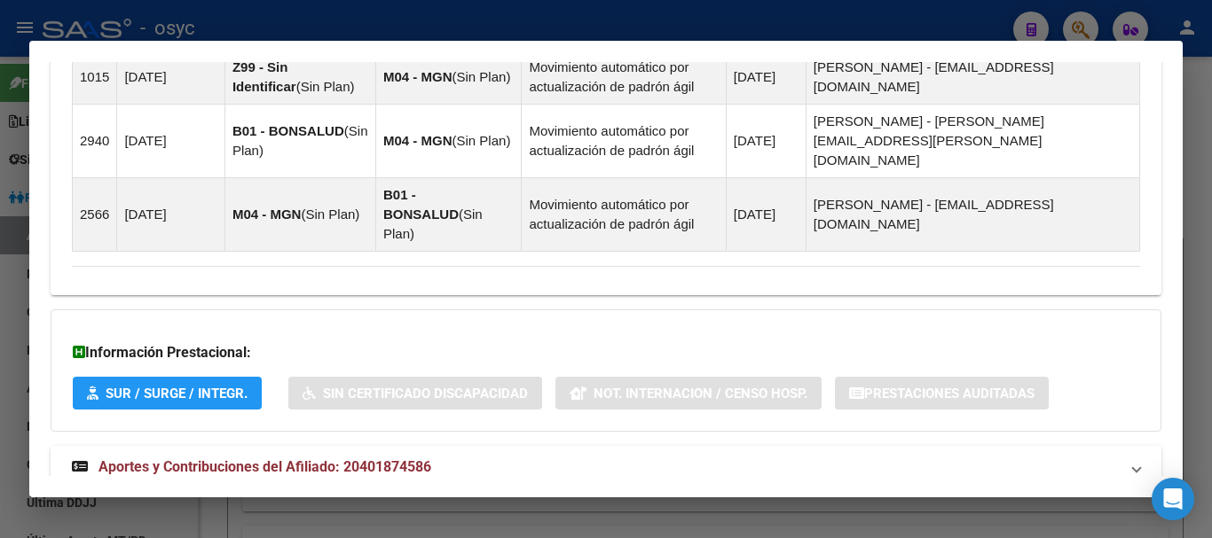
scroll to position [1191, 0]
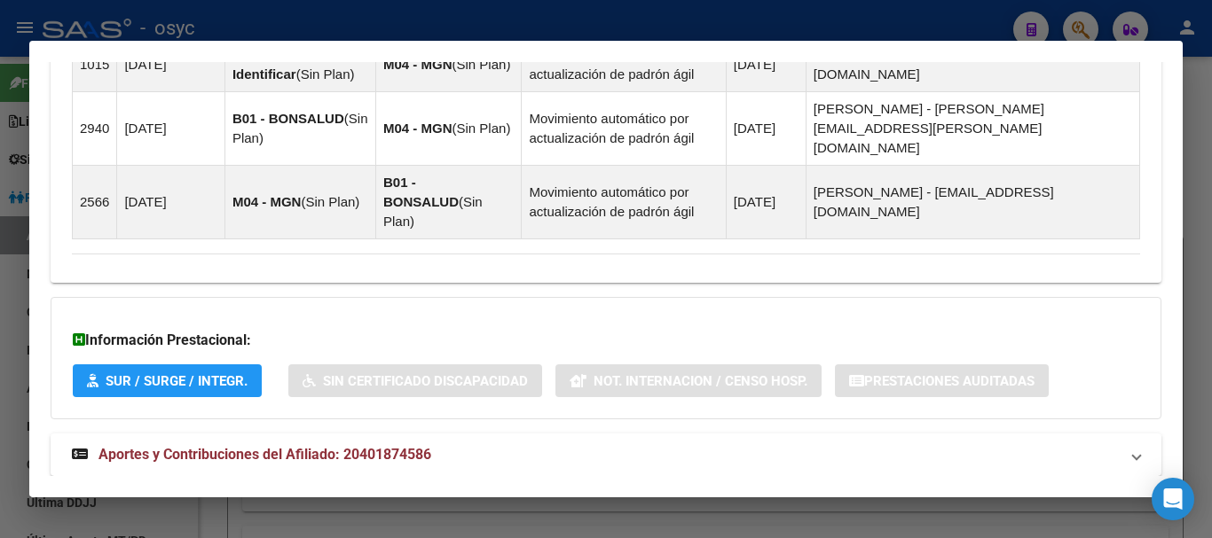
drag, startPoint x: 379, startPoint y: 417, endPoint x: 430, endPoint y: 314, distance: 115.1
click at [381, 446] on span "Aportes y Contribuciones del Afiliado: 20401874586" at bounding box center [264, 454] width 333 height 17
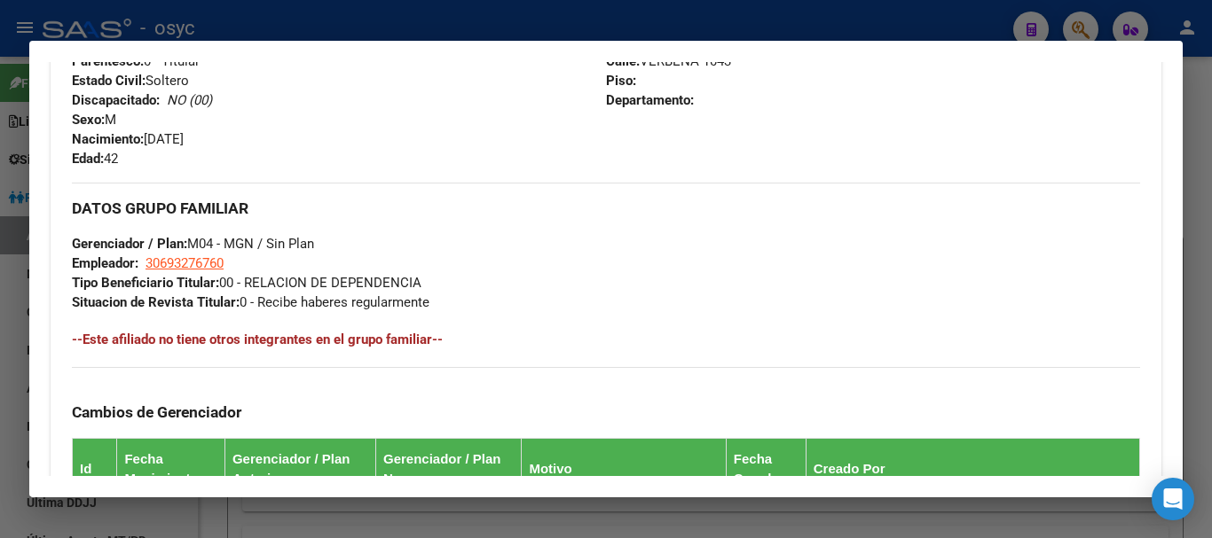
scroll to position [572, 0]
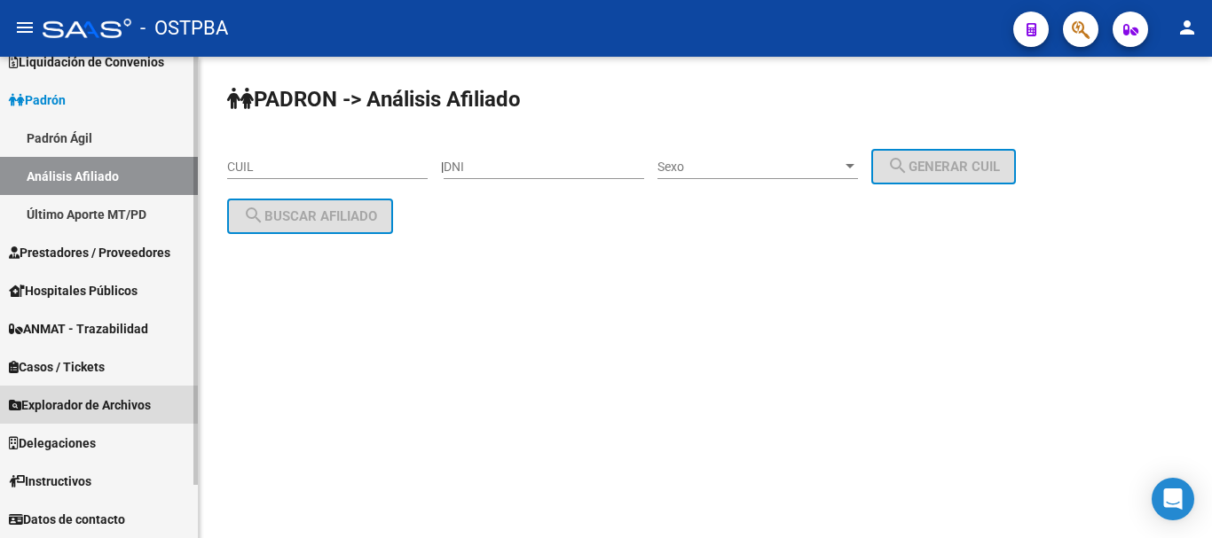
click at [115, 410] on span "Explorador de Archivos" at bounding box center [80, 406] width 142 height 20
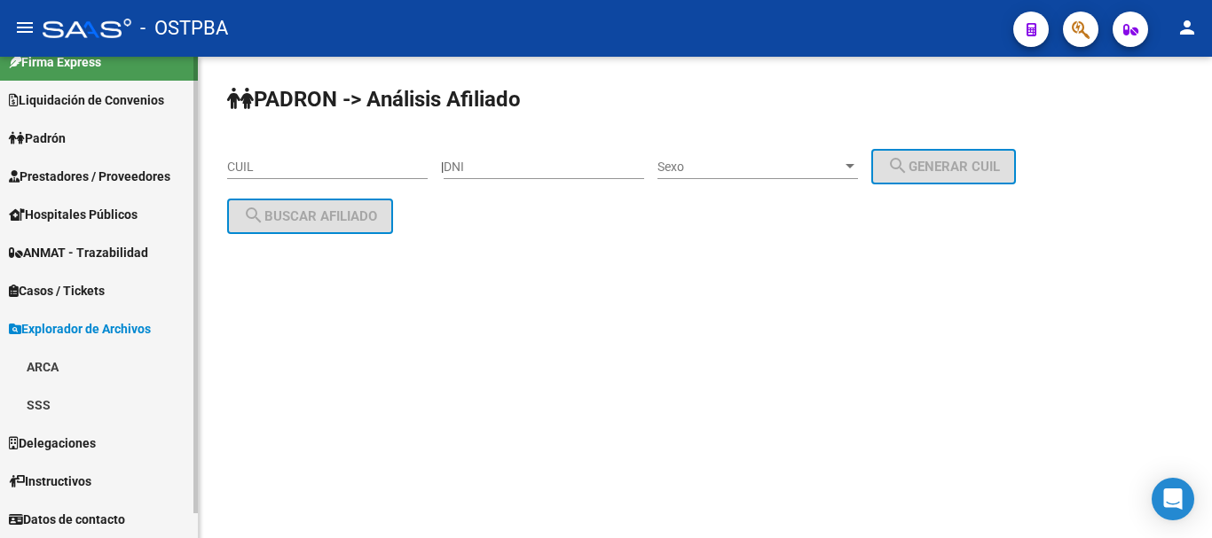
scroll to position [21, 0]
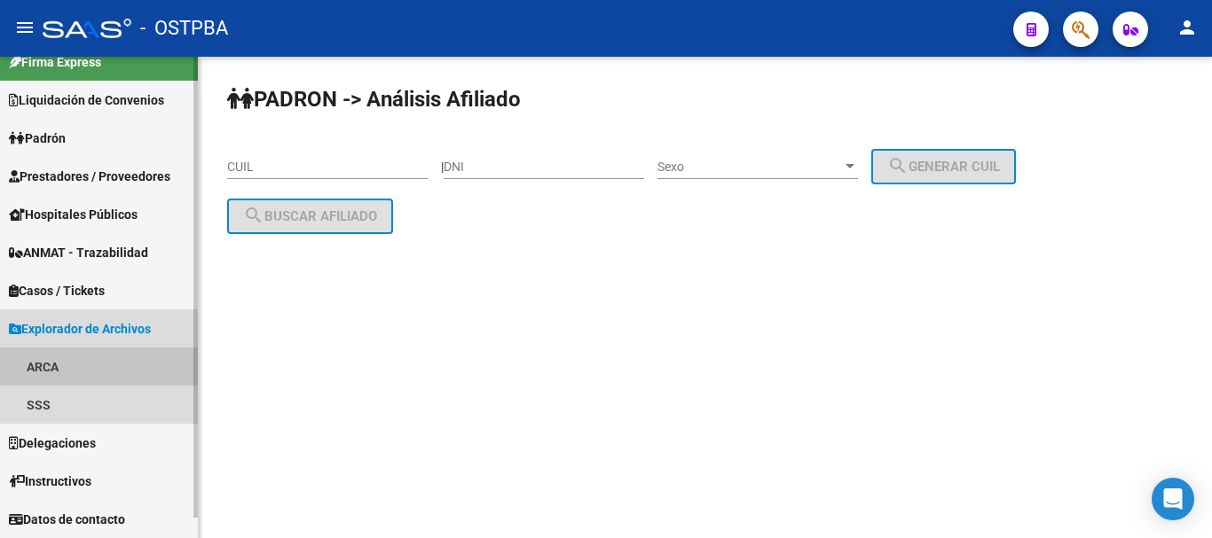
click at [49, 369] on link "ARCA" at bounding box center [99, 367] width 198 height 38
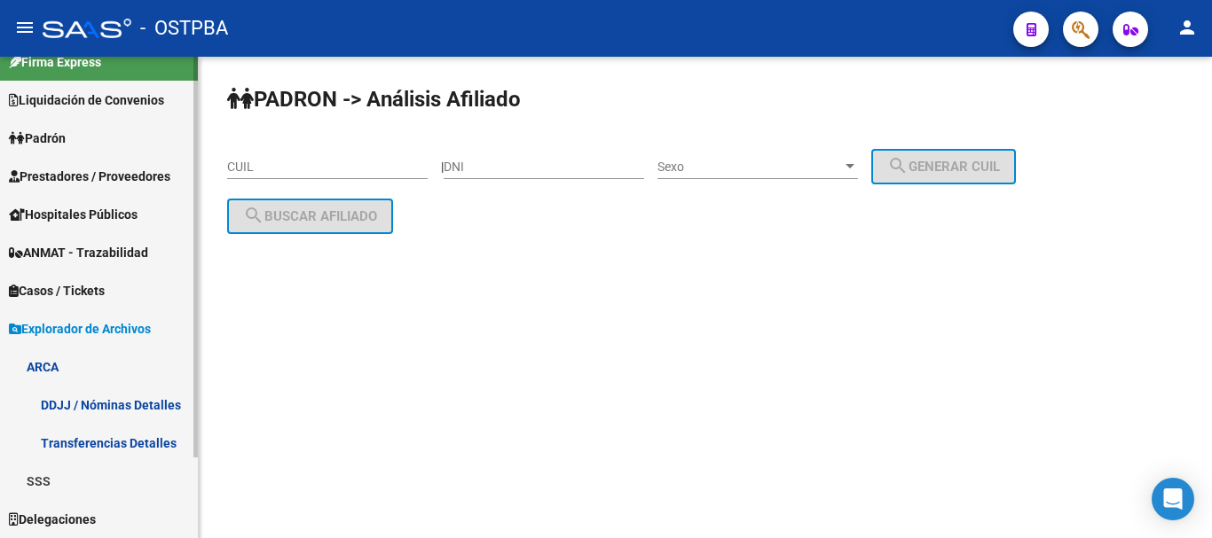
click at [91, 445] on link "Transferencias Detalles" at bounding box center [99, 443] width 198 height 38
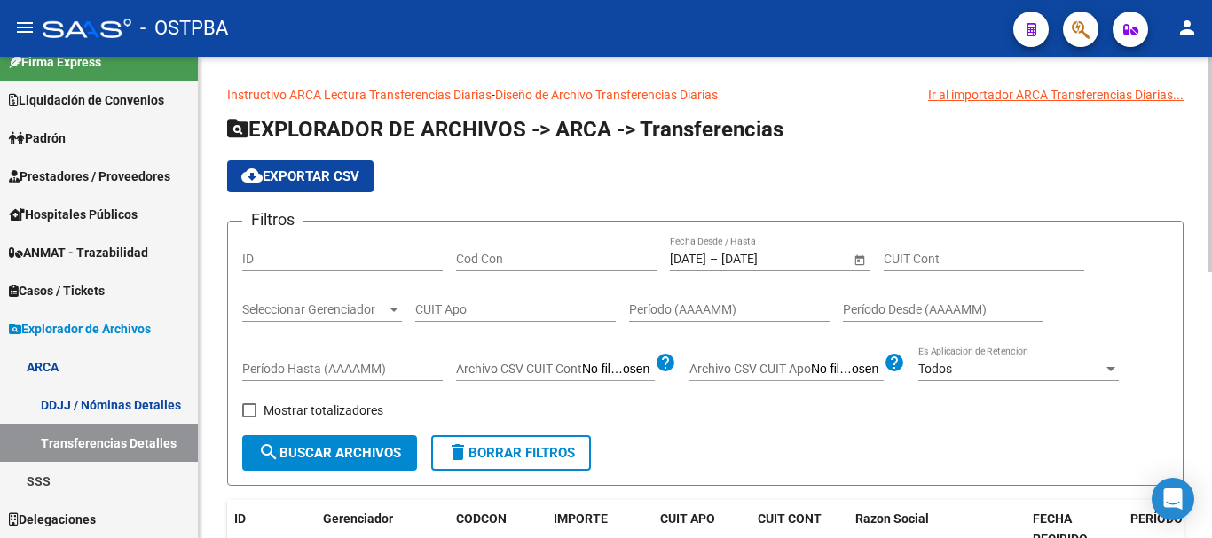
click at [329, 446] on span "search Buscar Archivos" at bounding box center [329, 453] width 143 height 16
click at [502, 260] on input "Cod Con" at bounding box center [556, 259] width 200 height 15
type input "C14"
click at [380, 452] on span "search Buscar Archivos" at bounding box center [329, 453] width 143 height 16
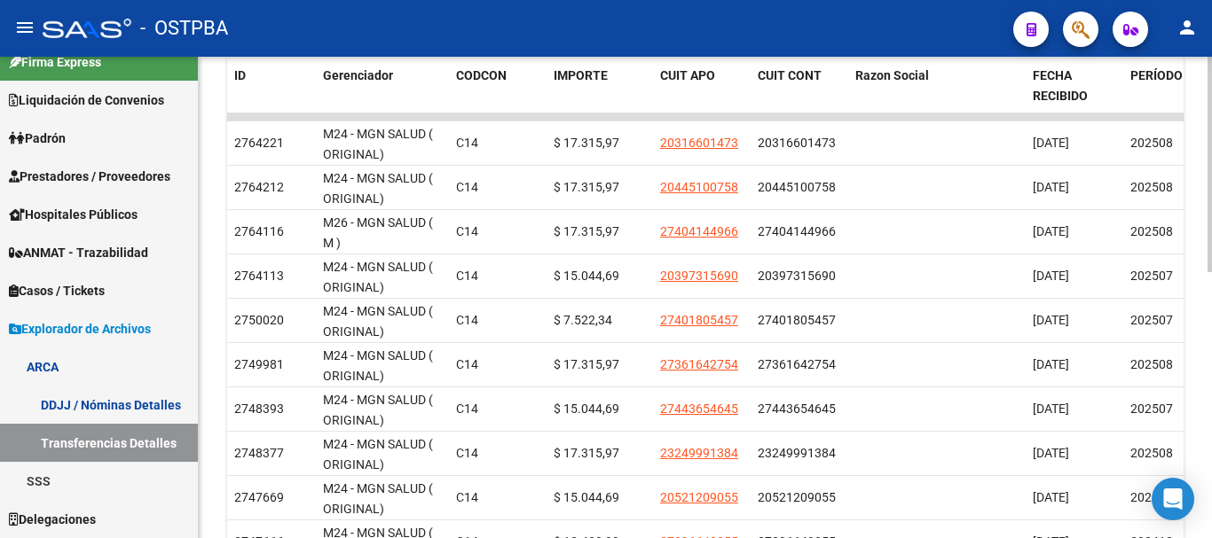
scroll to position [266, 0]
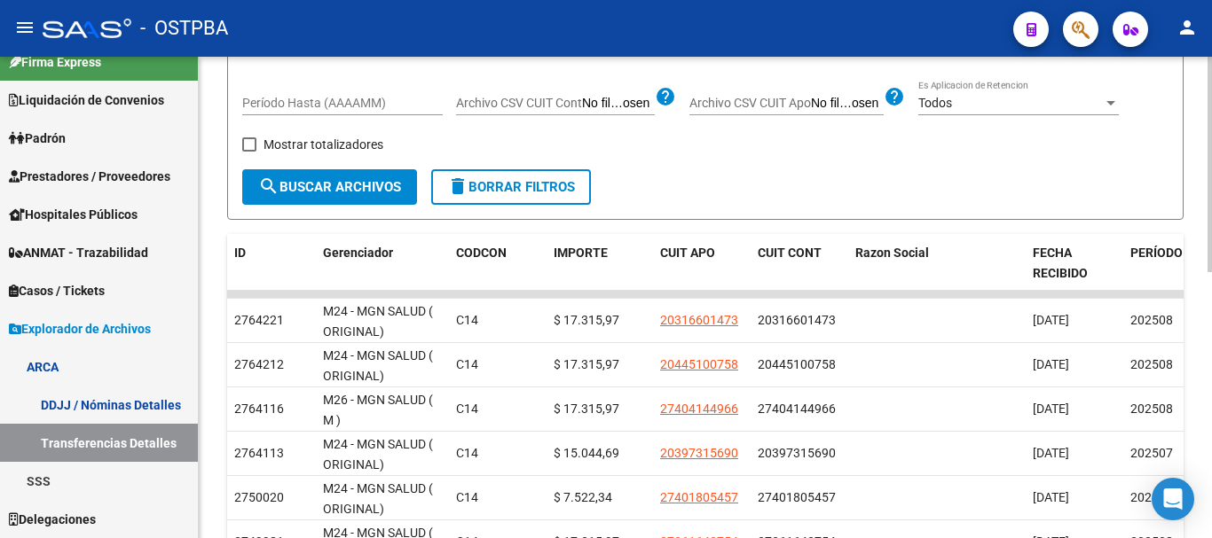
click at [359, 140] on span "Mostrar totalizadores" at bounding box center [323, 144] width 120 height 21
click at [249, 152] on input "Mostrar totalizadores" at bounding box center [248, 152] width 1 height 1
checkbox input "true"
drag, startPoint x: 358, startPoint y: 193, endPoint x: 501, endPoint y: 198, distance: 142.9
click at [362, 193] on span "search Buscar Archivos" at bounding box center [329, 187] width 143 height 16
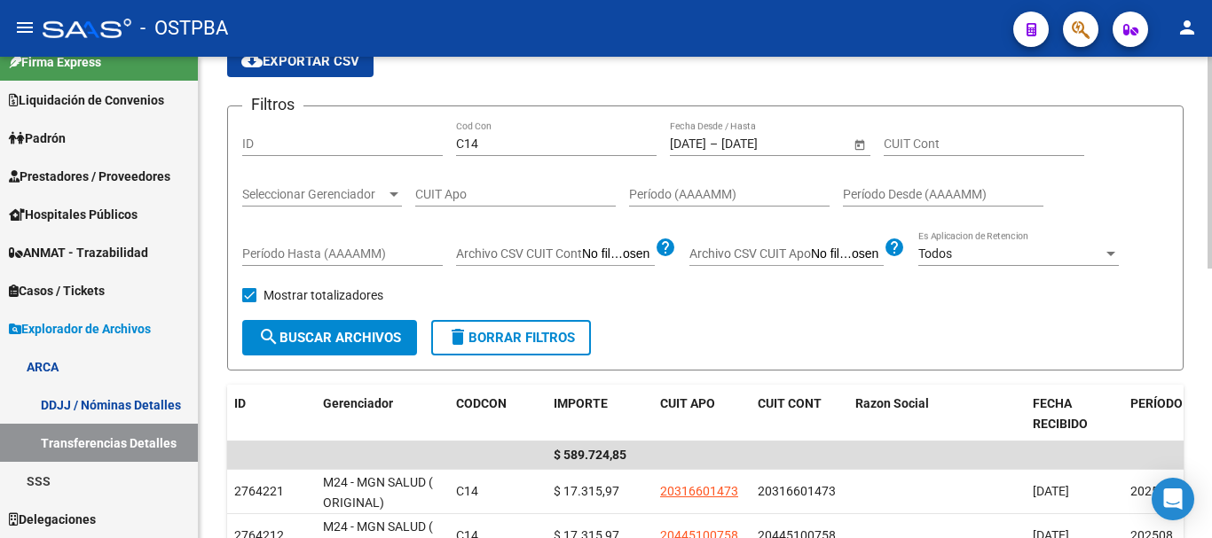
scroll to position [0, 0]
